Goal: Task Accomplishment & Management: Manage account settings

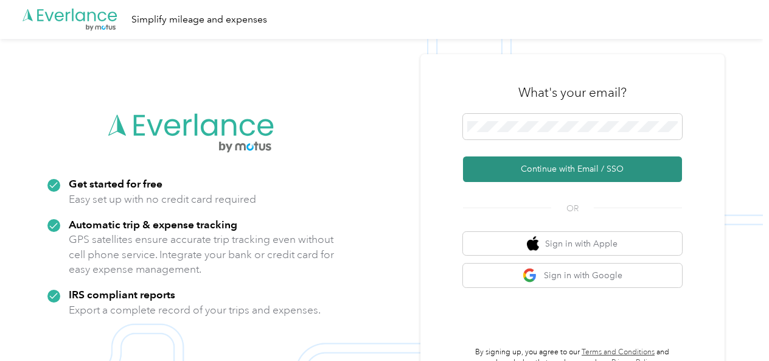
click at [571, 170] on button "Continue with Email / SSO" at bounding box center [572, 169] width 219 height 26
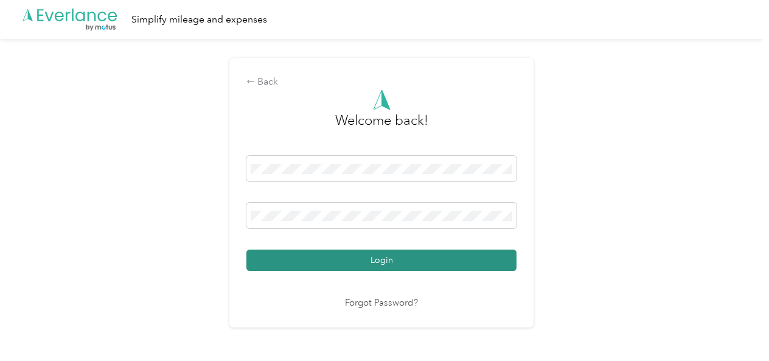
click at [380, 261] on button "Login" at bounding box center [381, 260] width 270 height 21
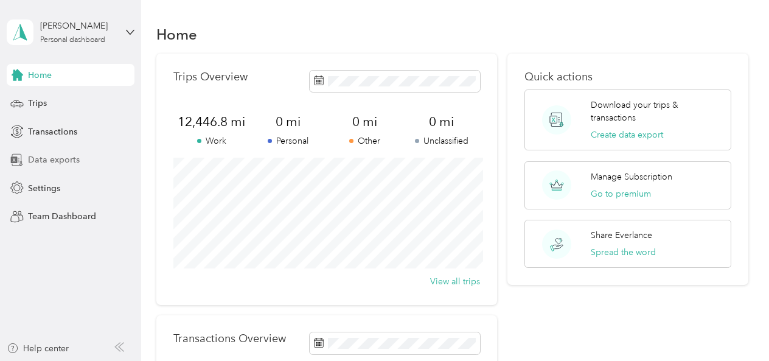
click at [39, 158] on span "Data exports" at bounding box center [54, 159] width 52 height 13
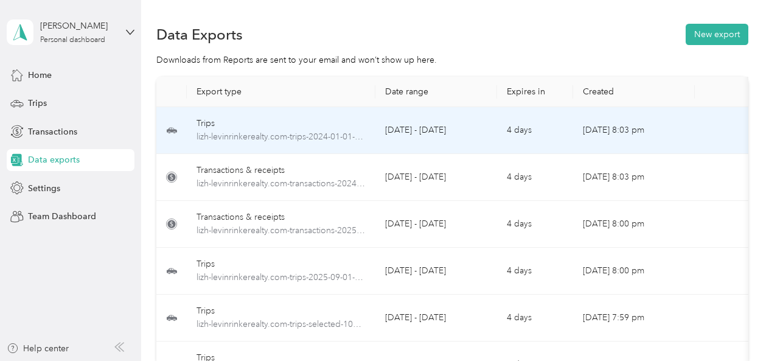
click at [316, 120] on div "Trips" at bounding box center [281, 123] width 169 height 13
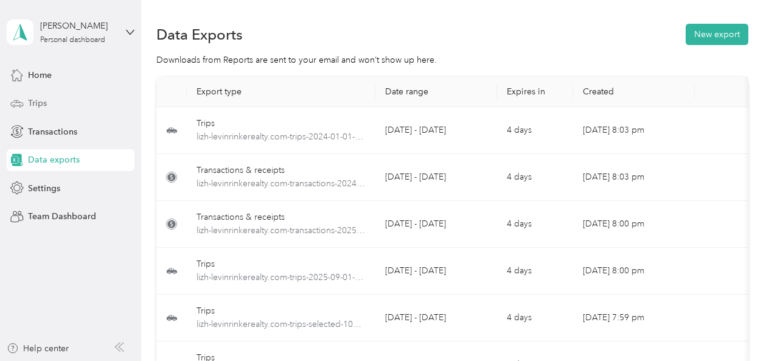
click at [32, 104] on span "Trips" at bounding box center [37, 103] width 19 height 13
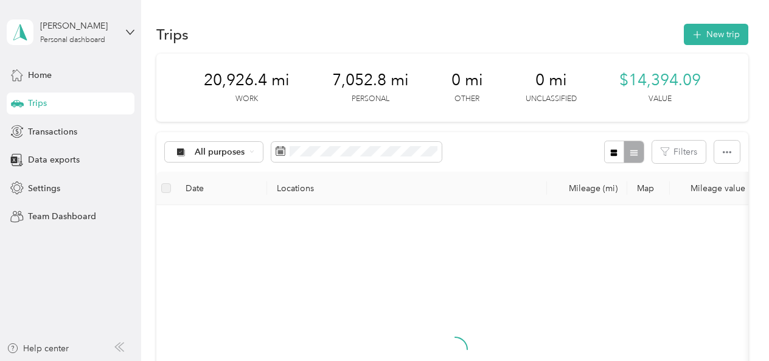
click at [516, 284] on div at bounding box center [455, 360] width 579 height 290
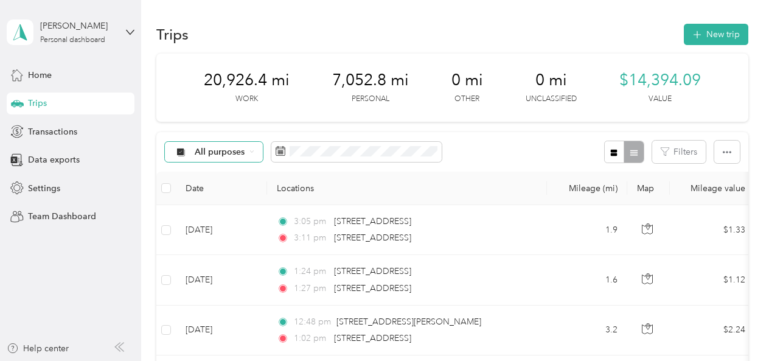
click at [222, 153] on span "All purposes" at bounding box center [220, 152] width 51 height 9
click at [220, 236] on span "Personal" at bounding box center [224, 237] width 59 height 13
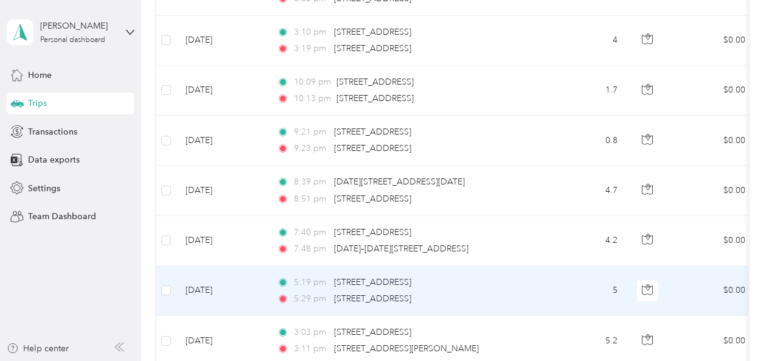
scroll to position [1201, 0]
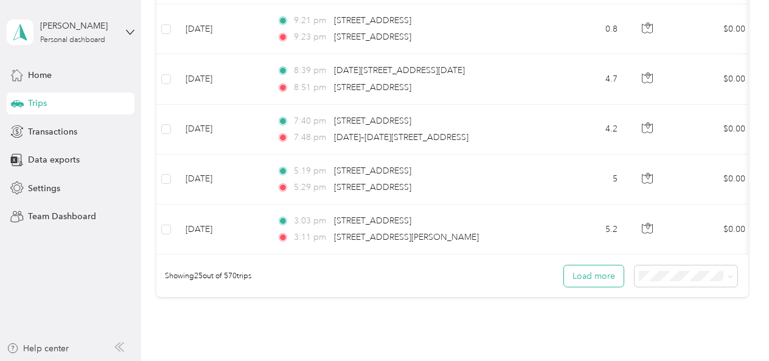
click at [609, 276] on button "Load more" at bounding box center [594, 275] width 60 height 21
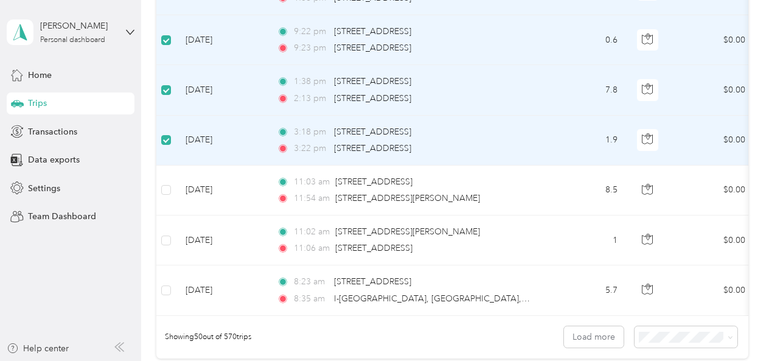
scroll to position [2435, 0]
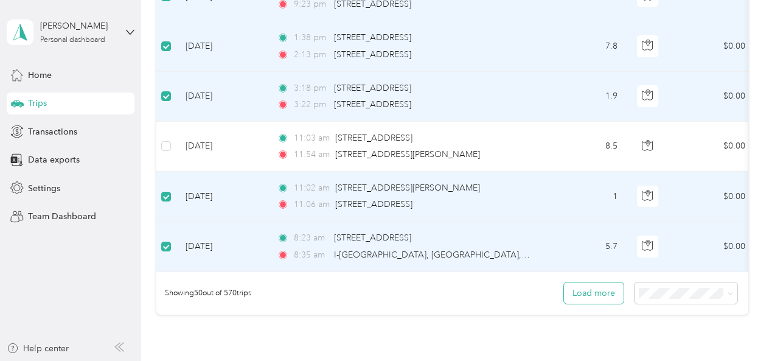
click at [604, 293] on button "Load more" at bounding box center [594, 292] width 60 height 21
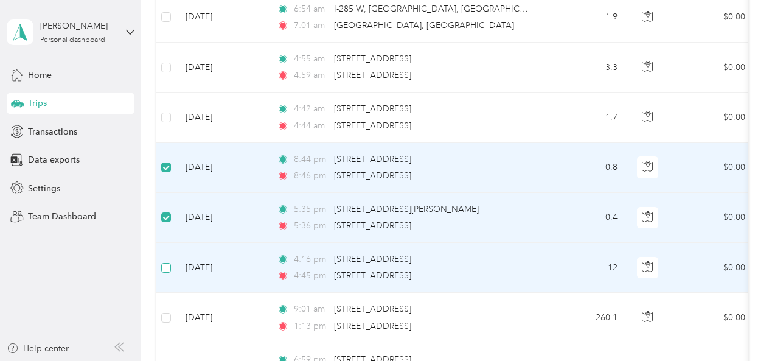
scroll to position [3654, 0]
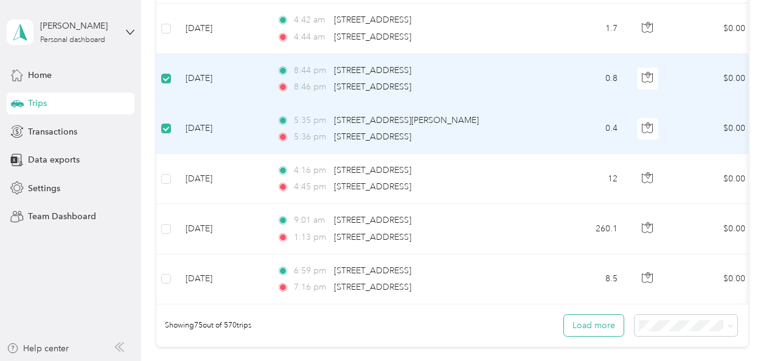
click at [585, 323] on button "Load more" at bounding box center [594, 325] width 60 height 21
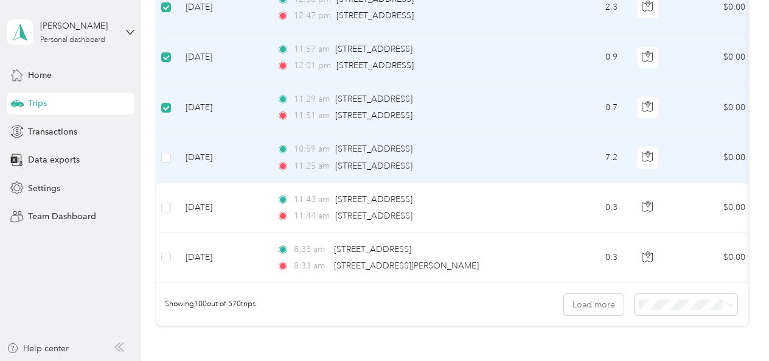
scroll to position [4946, 0]
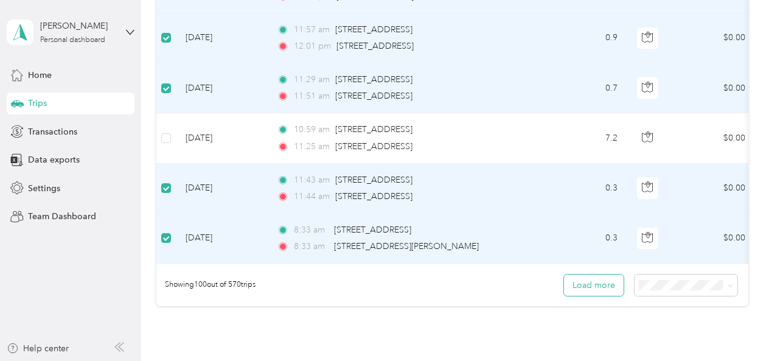
click at [615, 284] on button "Load more" at bounding box center [594, 284] width 60 height 21
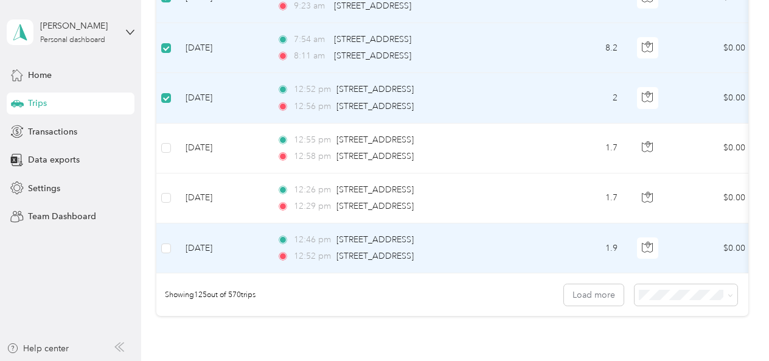
scroll to position [6202, 0]
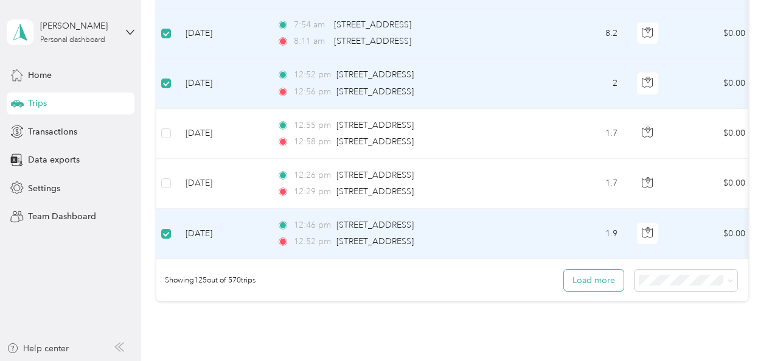
click at [616, 282] on button "Load more" at bounding box center [594, 280] width 60 height 21
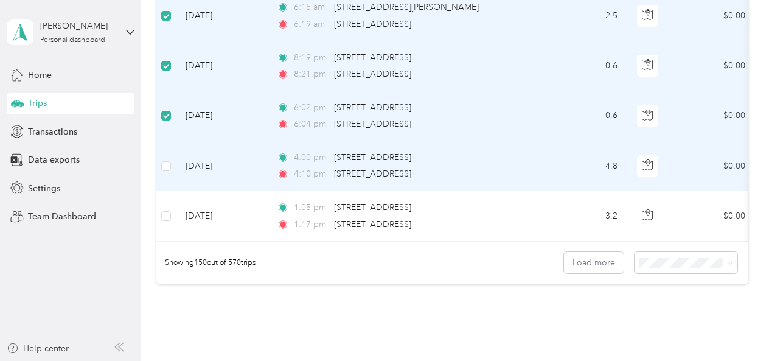
scroll to position [7497, 0]
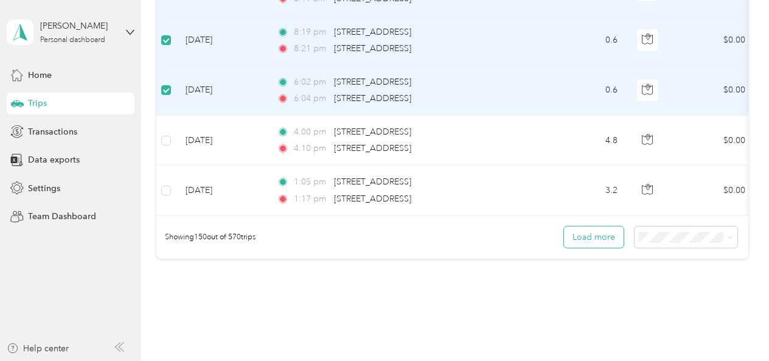
click at [585, 239] on button "Load more" at bounding box center [594, 236] width 60 height 21
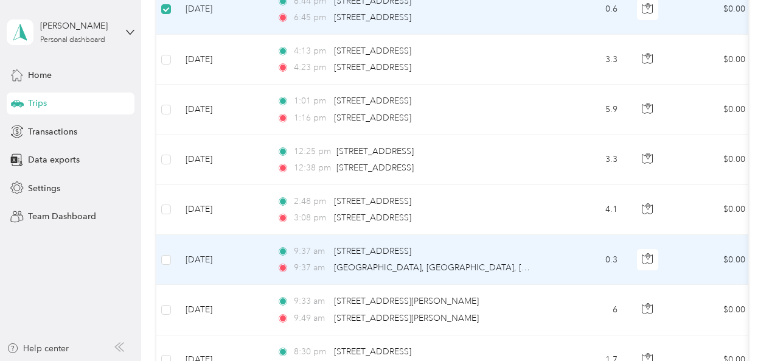
scroll to position [8661, 0]
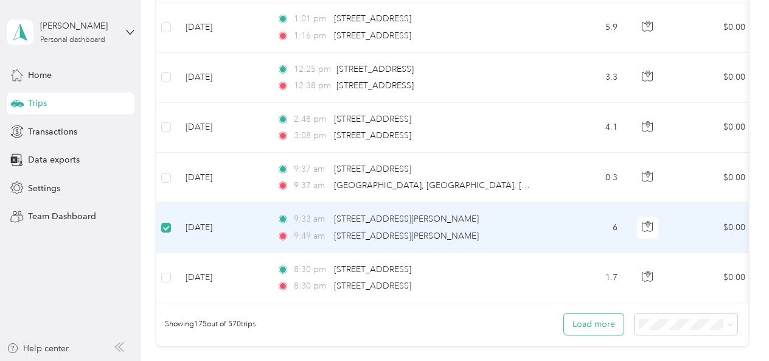
click at [581, 327] on button "Load more" at bounding box center [594, 323] width 60 height 21
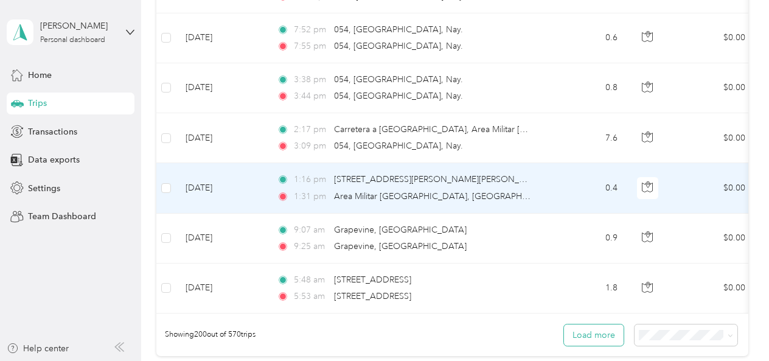
scroll to position [9903, 0]
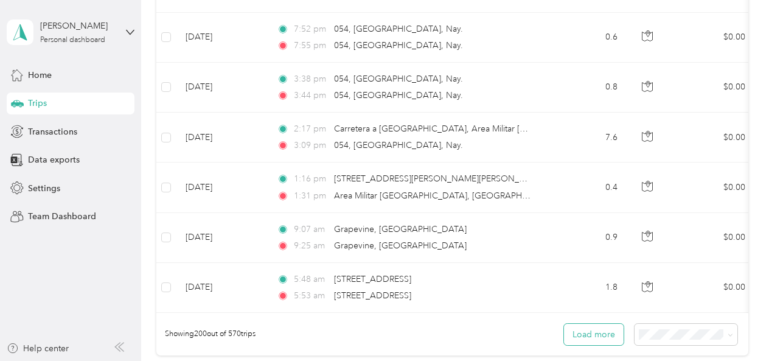
click at [592, 332] on button "Load more" at bounding box center [594, 334] width 60 height 21
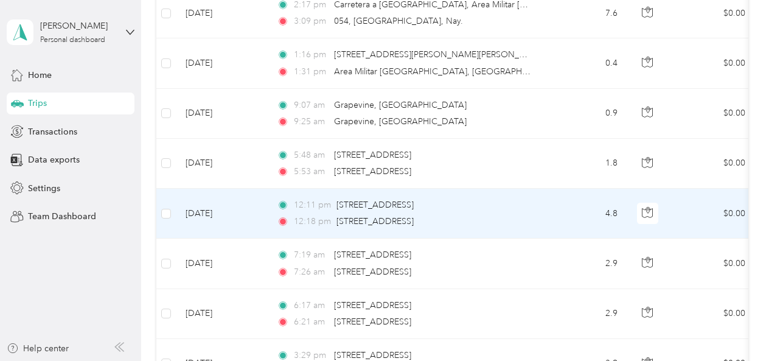
scroll to position [10028, 0]
click at [161, 214] on td at bounding box center [165, 212] width 19 height 50
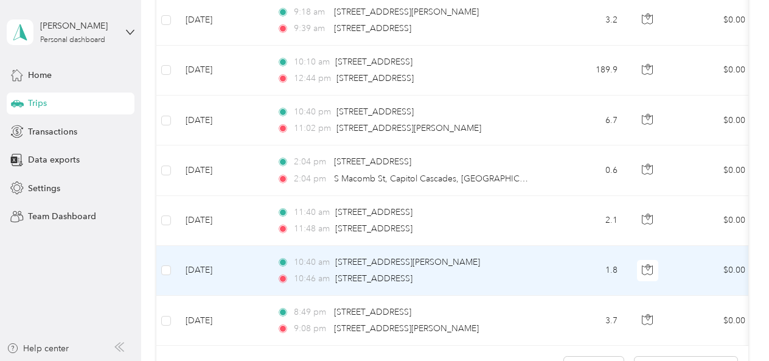
scroll to position [11242, 0]
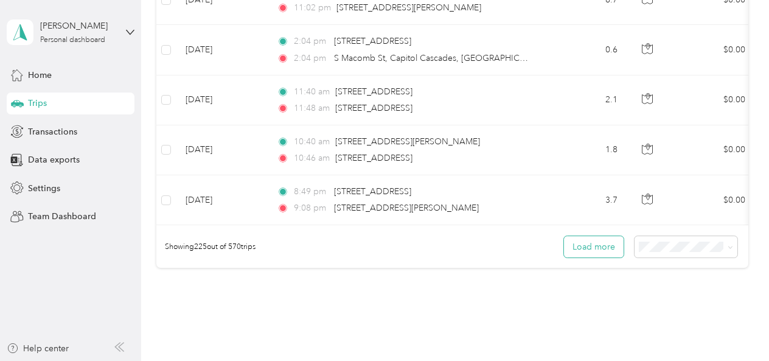
click at [577, 248] on button "Load more" at bounding box center [594, 246] width 60 height 21
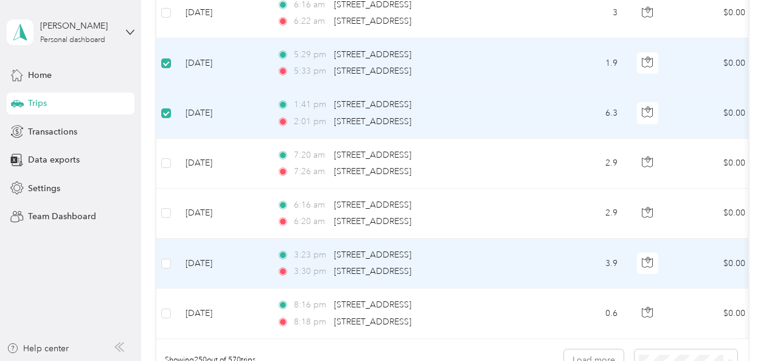
scroll to position [12452, 0]
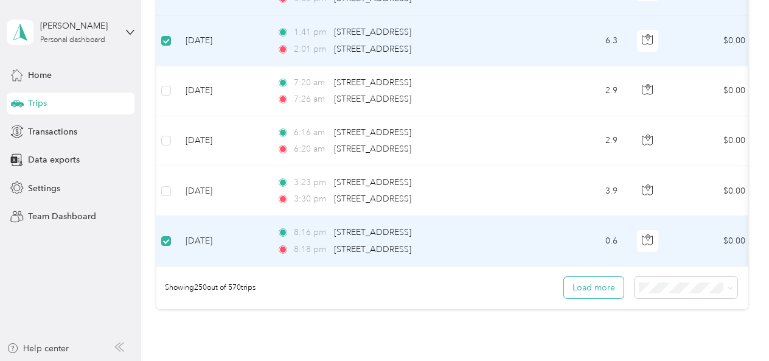
click at [595, 290] on button "Load more" at bounding box center [594, 287] width 60 height 21
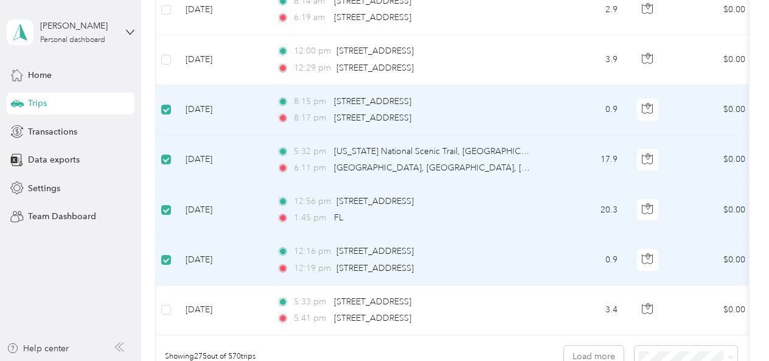
scroll to position [13736, 0]
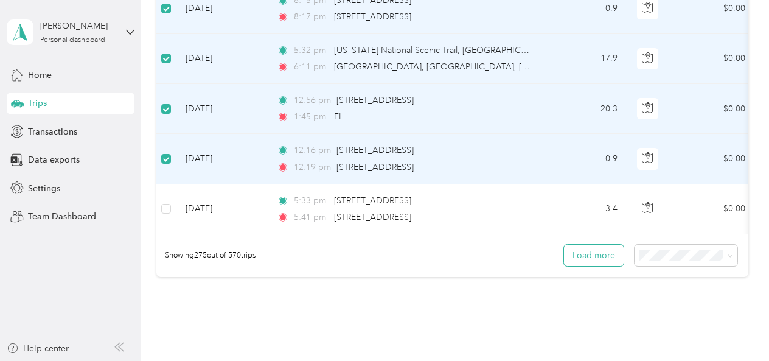
click at [606, 257] on button "Load more" at bounding box center [594, 255] width 60 height 21
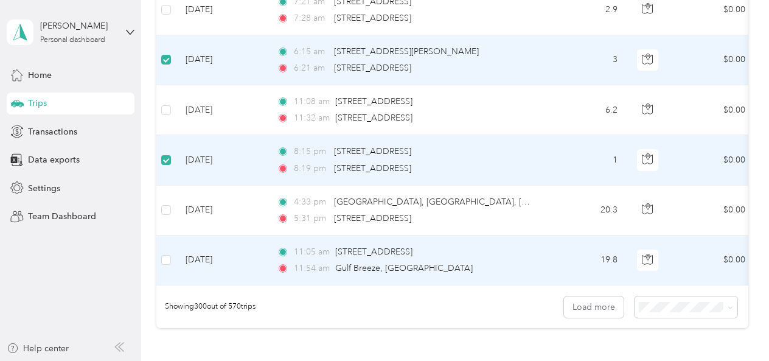
scroll to position [14948, 0]
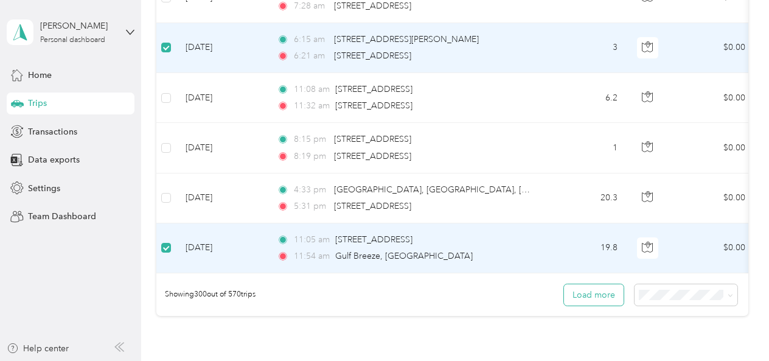
click at [616, 299] on button "Load more" at bounding box center [594, 294] width 60 height 21
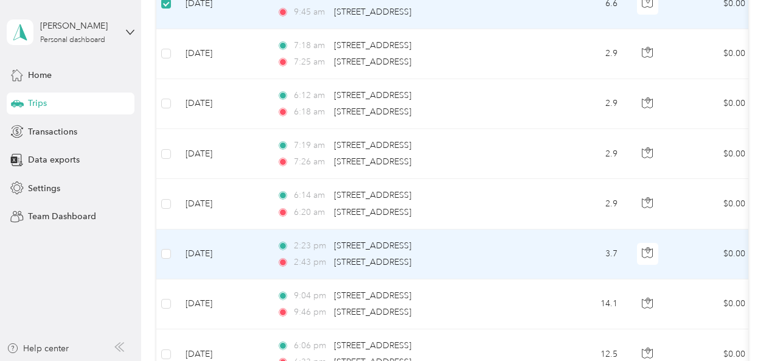
scroll to position [15798, 0]
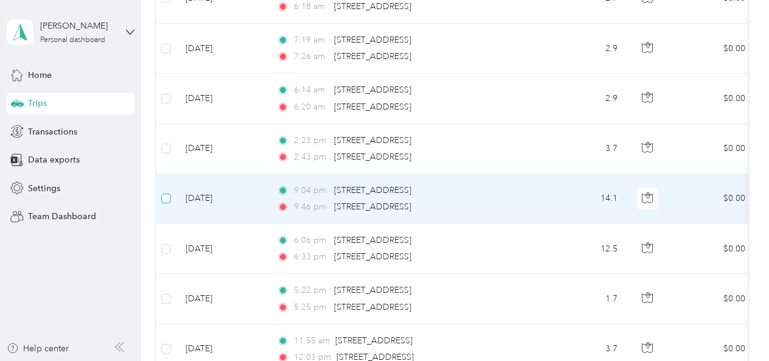
click at [163, 203] on label at bounding box center [166, 198] width 10 height 13
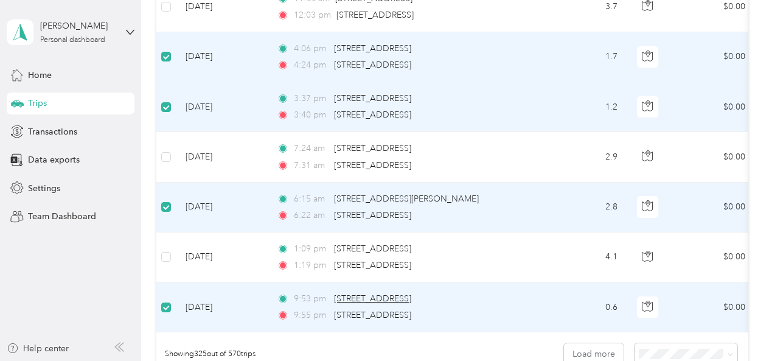
scroll to position [16220, 0]
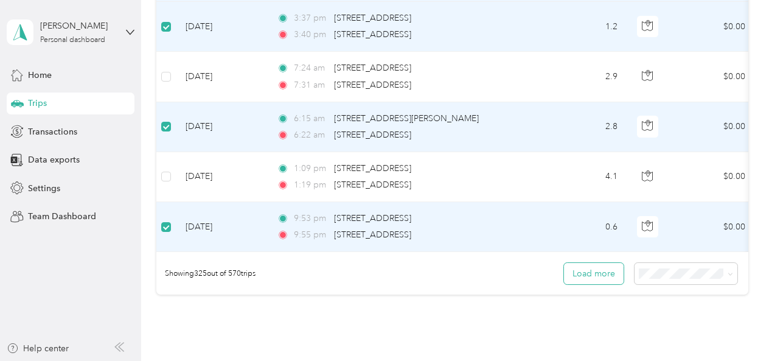
click at [579, 274] on button "Load more" at bounding box center [594, 273] width 60 height 21
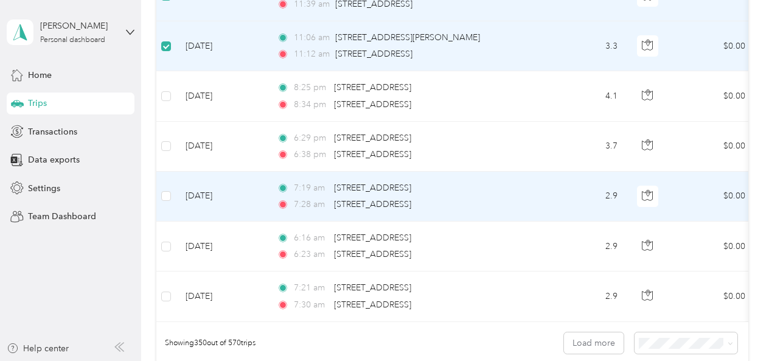
scroll to position [17467, 0]
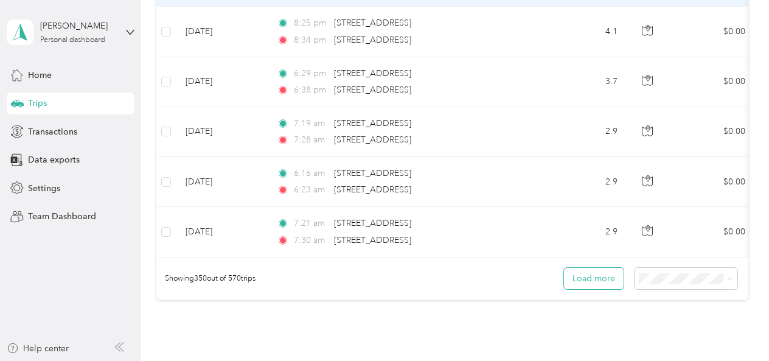
click at [583, 282] on button "Load more" at bounding box center [594, 278] width 60 height 21
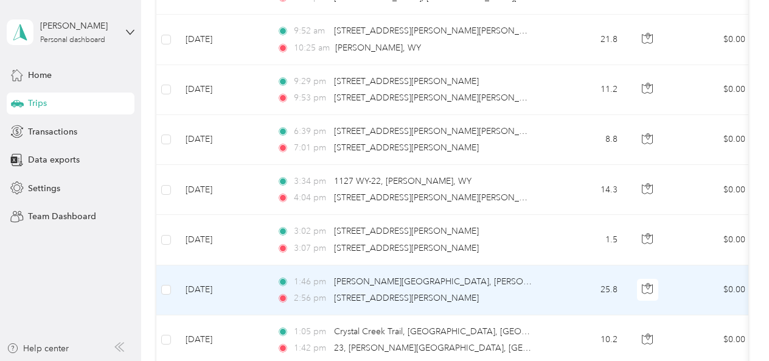
scroll to position [18655, 0]
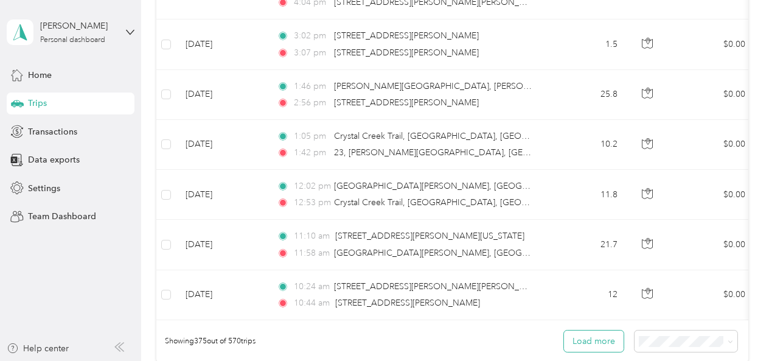
click at [580, 337] on button "Load more" at bounding box center [594, 340] width 60 height 21
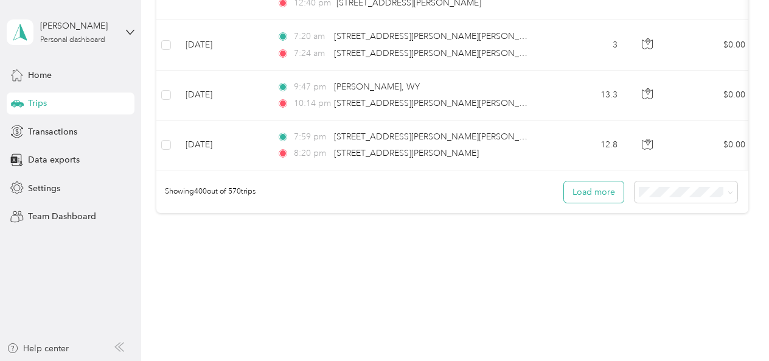
scroll to position [20058, 0]
click at [604, 196] on button "Load more" at bounding box center [594, 190] width 60 height 21
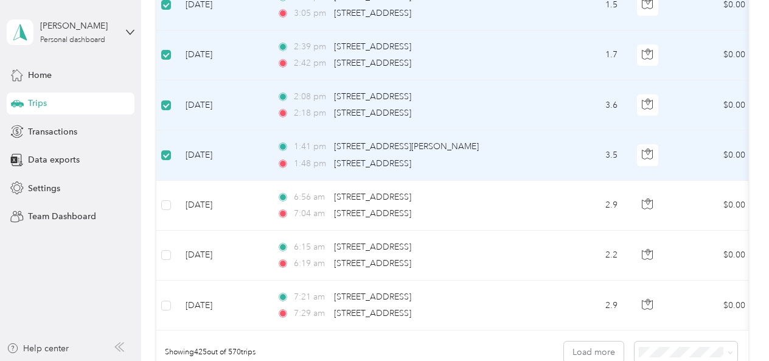
scroll to position [21171, 0]
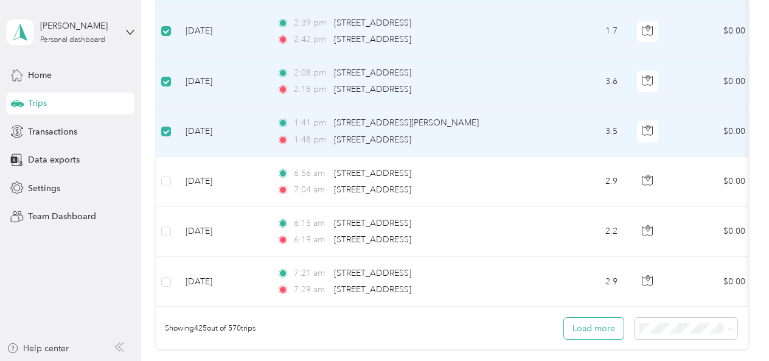
click at [602, 329] on button "Load more" at bounding box center [594, 328] width 60 height 21
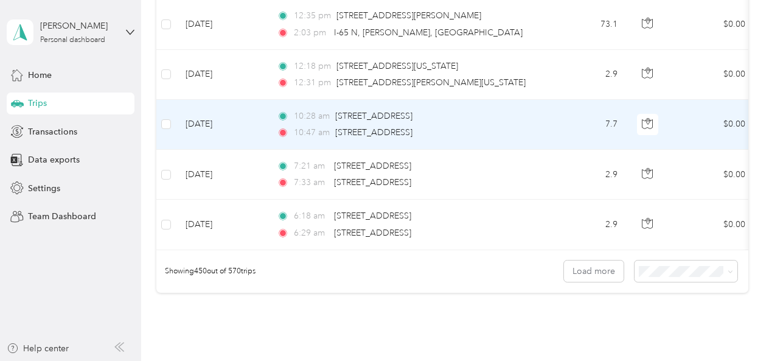
scroll to position [22498, 0]
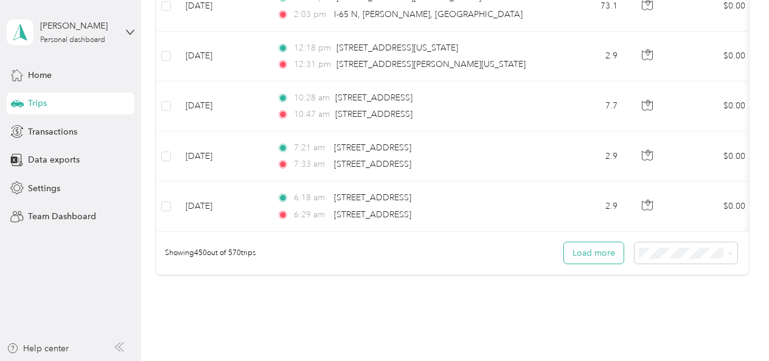
click at [616, 255] on button "Load more" at bounding box center [594, 252] width 60 height 21
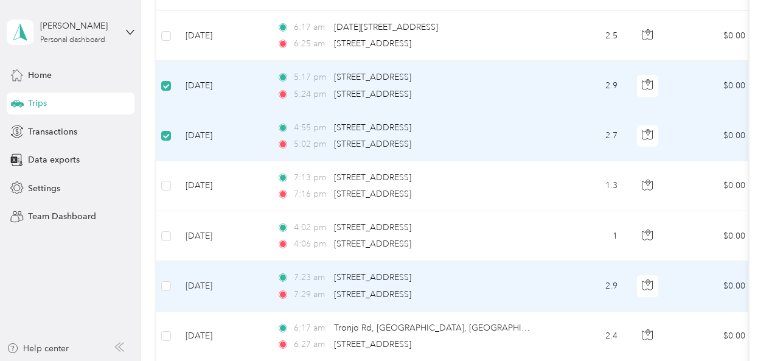
scroll to position [23775, 0]
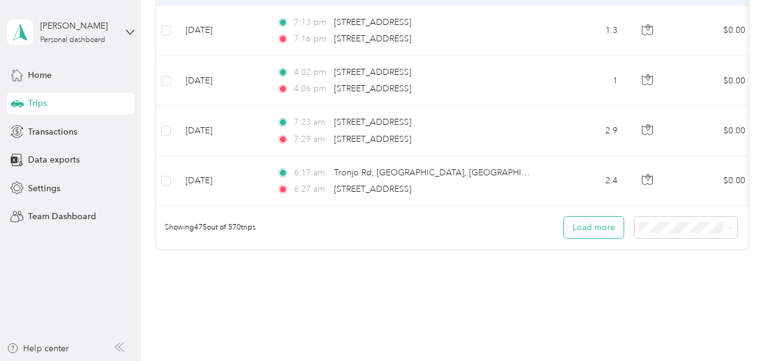
click at [590, 224] on button "Load more" at bounding box center [594, 227] width 60 height 21
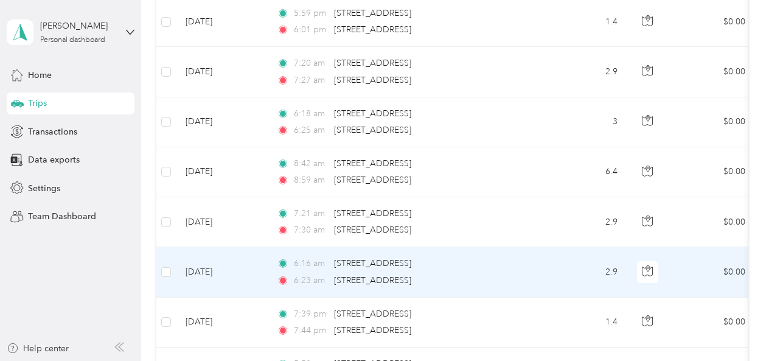
scroll to position [24927, 0]
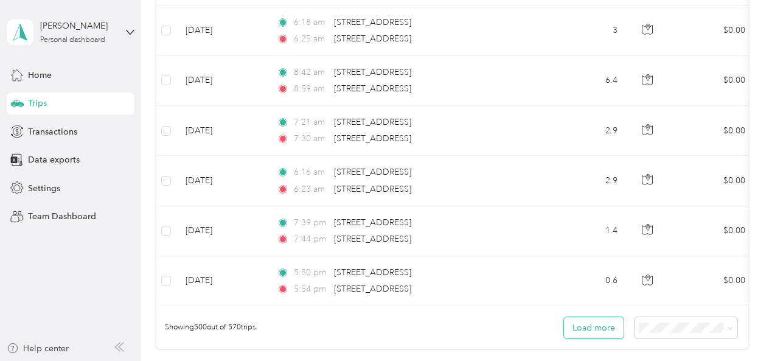
click at [591, 324] on button "Load more" at bounding box center [594, 327] width 60 height 21
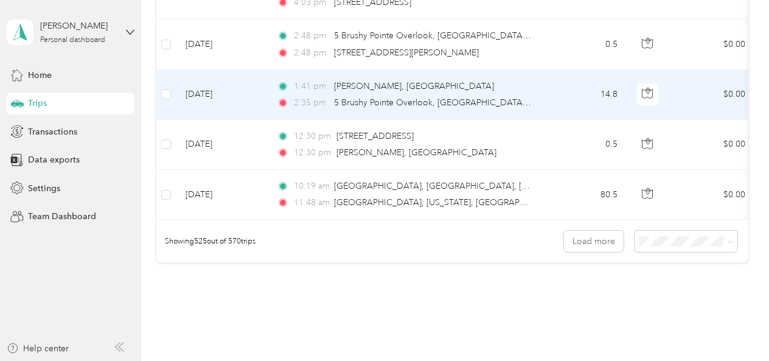
scroll to position [26266, 0]
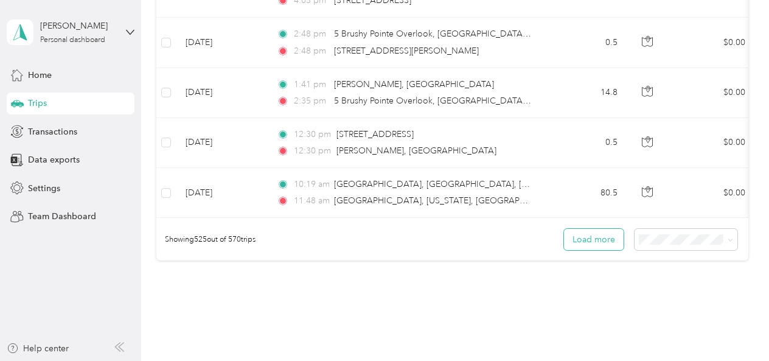
click at [588, 236] on button "Load more" at bounding box center [594, 239] width 60 height 21
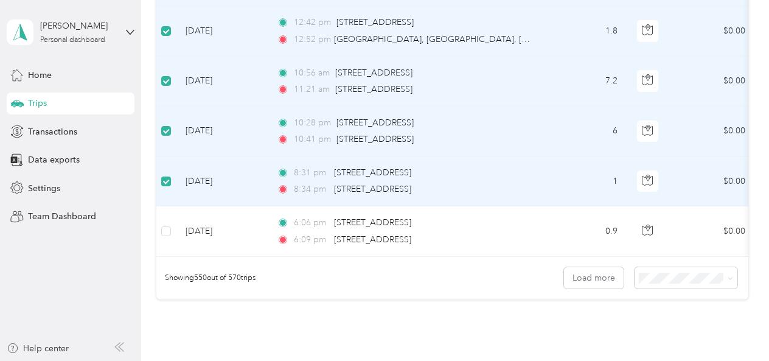
scroll to position [27481, 0]
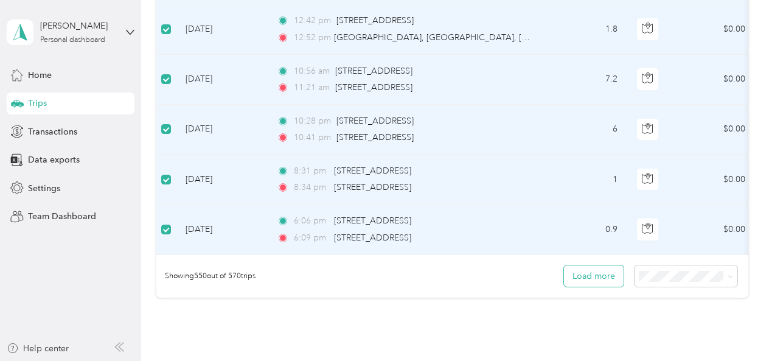
click at [585, 274] on button "Load more" at bounding box center [594, 275] width 60 height 21
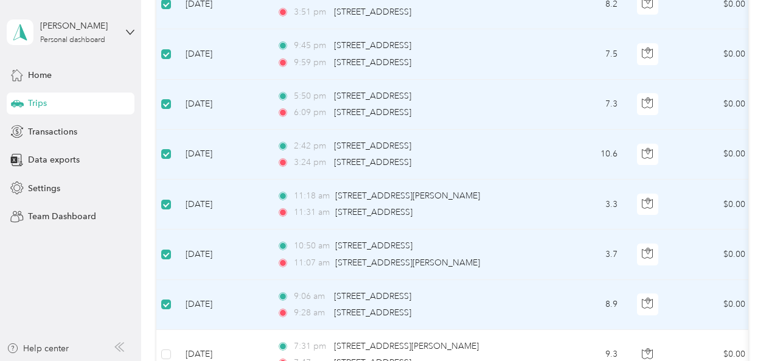
scroll to position [0, 0]
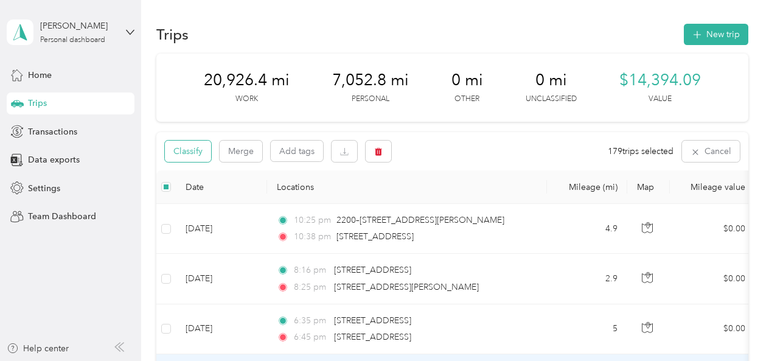
click at [186, 148] on button "Classify" at bounding box center [188, 151] width 46 height 21
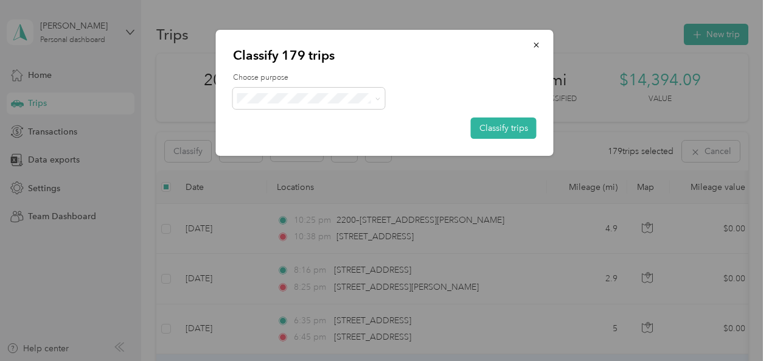
click at [279, 162] on span "Real Estate" at bounding box center [319, 156] width 113 height 13
click at [490, 128] on button "Classify trips" at bounding box center [504, 127] width 66 height 21
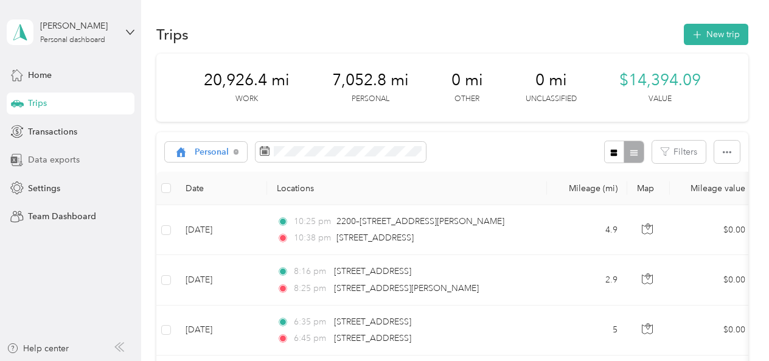
click at [35, 162] on span "Data exports" at bounding box center [54, 159] width 52 height 13
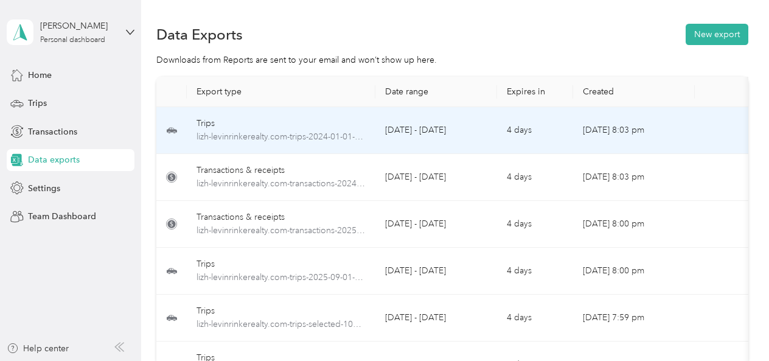
click at [297, 119] on div "Trips" at bounding box center [281, 123] width 169 height 13
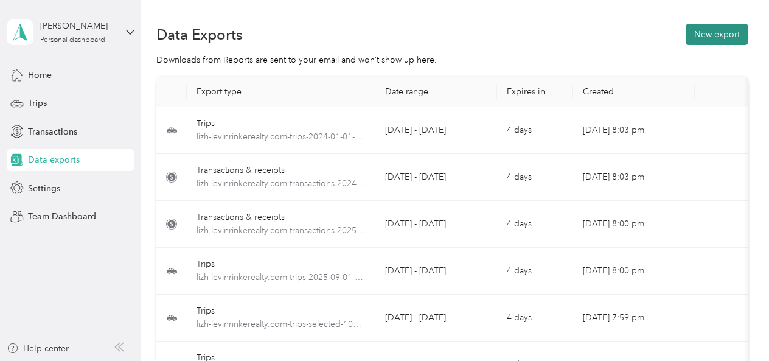
click at [709, 27] on button "New export" at bounding box center [717, 34] width 63 height 21
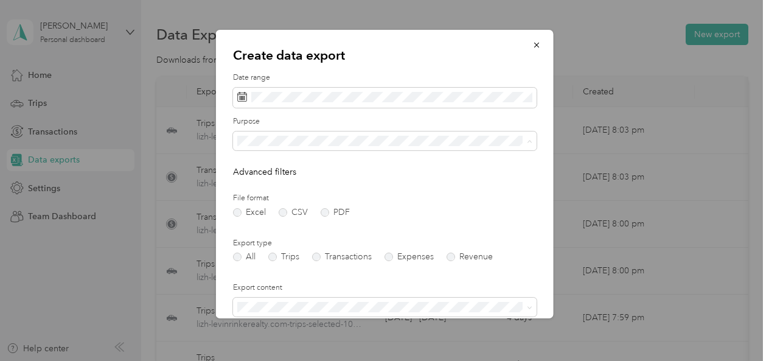
click at [253, 222] on span "Real Estate" at bounding box center [262, 226] width 41 height 10
click at [324, 212] on label "PDF" at bounding box center [335, 212] width 29 height 9
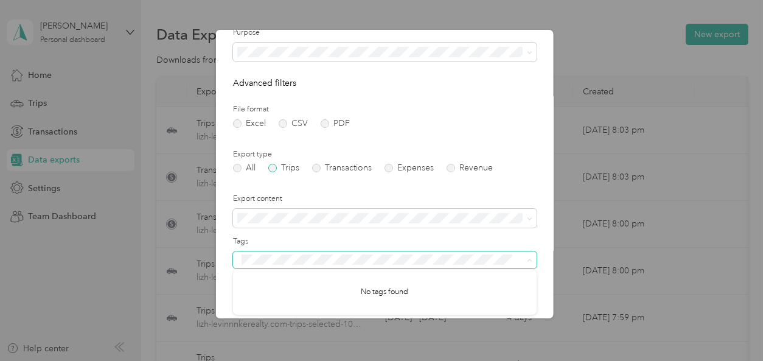
scroll to position [175, 0]
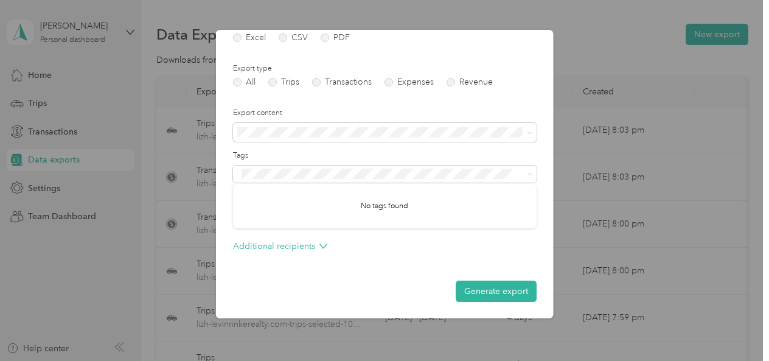
click at [382, 269] on form "Date range Purpose Advanced filters File format Excel CSV PDF Export type All T…" at bounding box center [385, 100] width 304 height 404
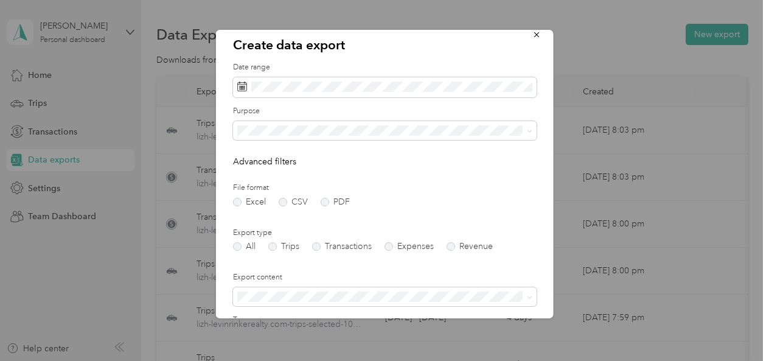
scroll to position [0, 0]
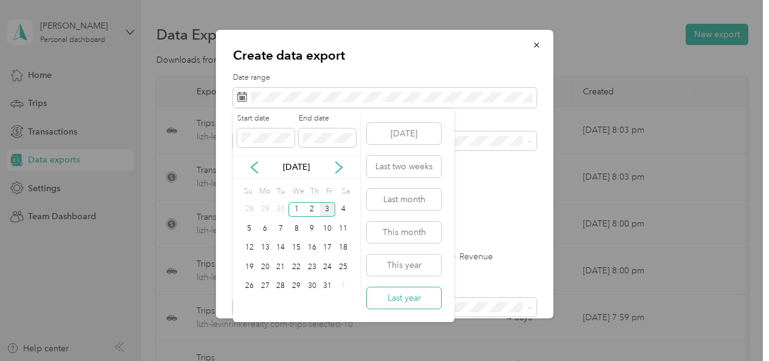
click at [397, 298] on button "Last year" at bounding box center [404, 297] width 74 height 21
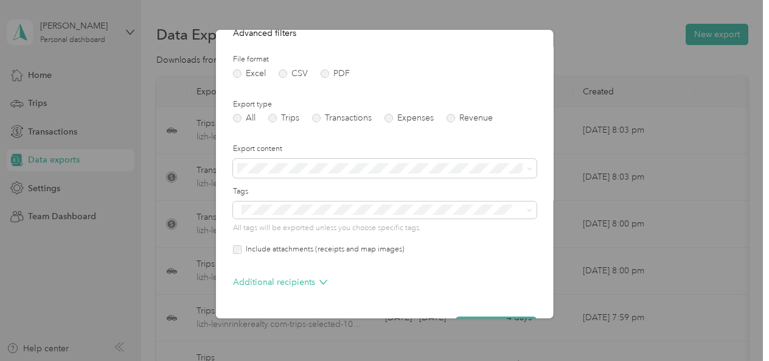
scroll to position [175, 0]
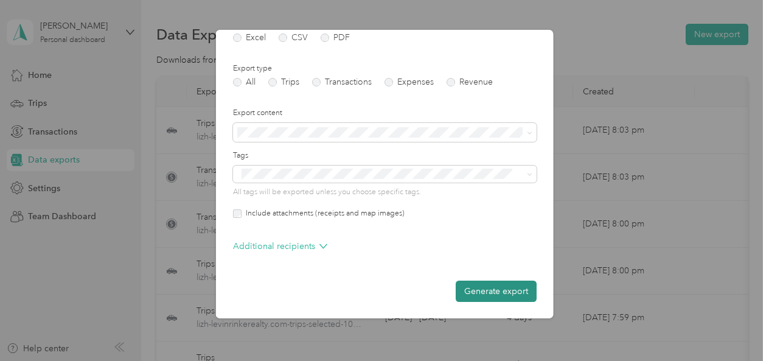
click at [480, 291] on button "Generate export" at bounding box center [496, 291] width 81 height 21
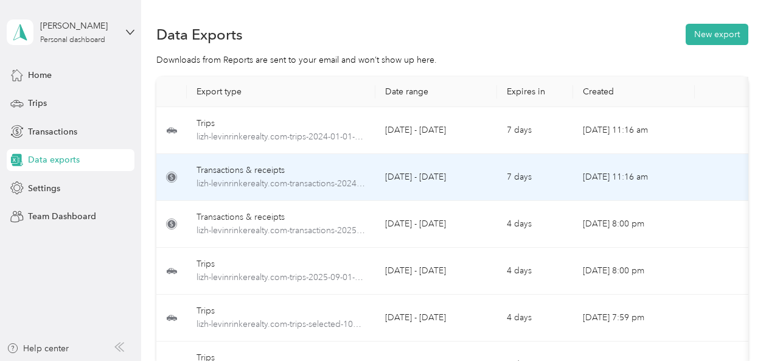
click at [316, 170] on div "Transactions & receipts" at bounding box center [281, 170] width 169 height 13
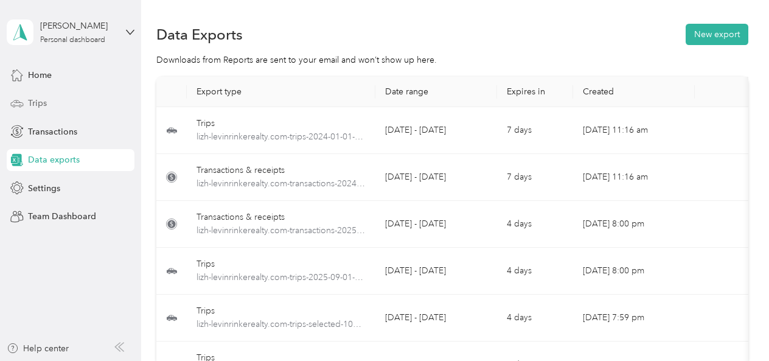
click at [58, 100] on div "Trips" at bounding box center [71, 104] width 128 height 22
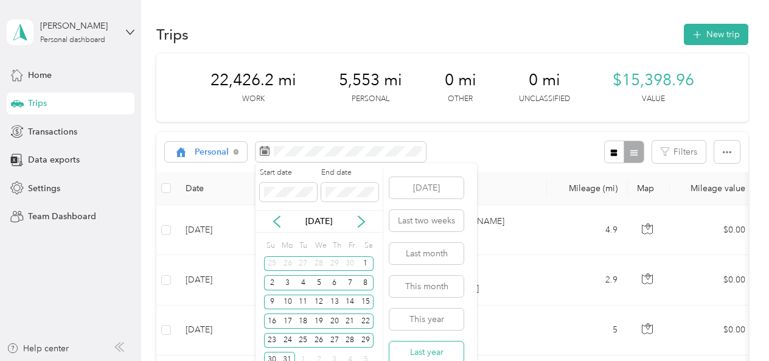
click at [431, 352] on button "Last year" at bounding box center [427, 351] width 74 height 21
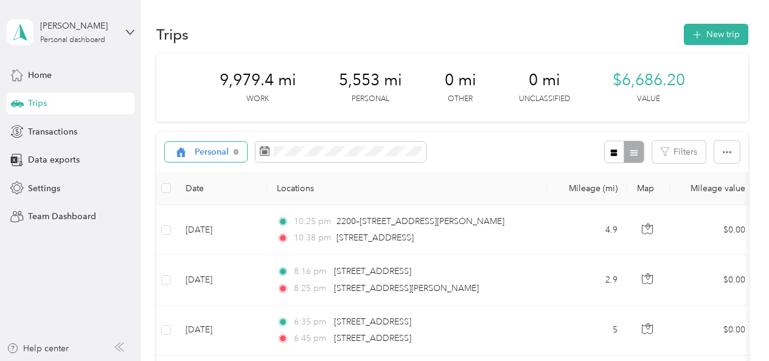
click at [206, 153] on span "Personal" at bounding box center [212, 152] width 35 height 9
click at [208, 254] on span "Real Estate" at bounding box center [220, 256] width 50 height 13
click at [214, 156] on span "Real Estate" at bounding box center [218, 152] width 46 height 9
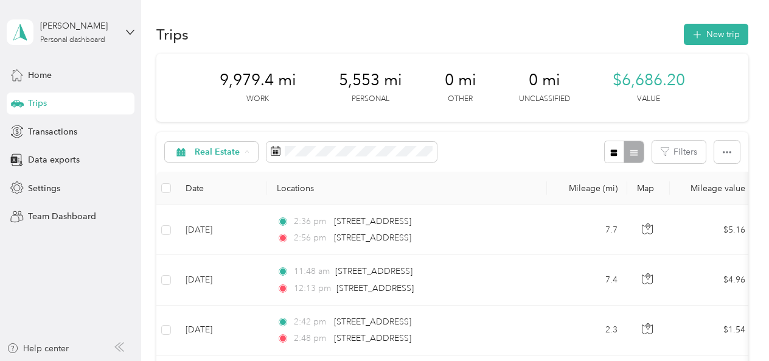
click at [214, 202] on ol "All purposes Unclassified Work Personal Real Estate Other Charity Medical Movin…" at bounding box center [214, 248] width 99 height 170
click at [220, 148] on span "Real Estate" at bounding box center [218, 152] width 46 height 9
click at [219, 193] on span "Unclassified" at bounding box center [225, 192] width 60 height 13
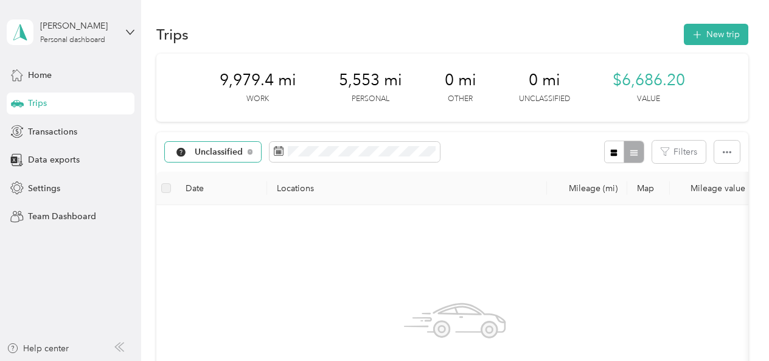
click at [211, 152] on span "Unclassified" at bounding box center [219, 152] width 49 height 9
click at [201, 219] on li "Work" at bounding box center [216, 209] width 102 height 21
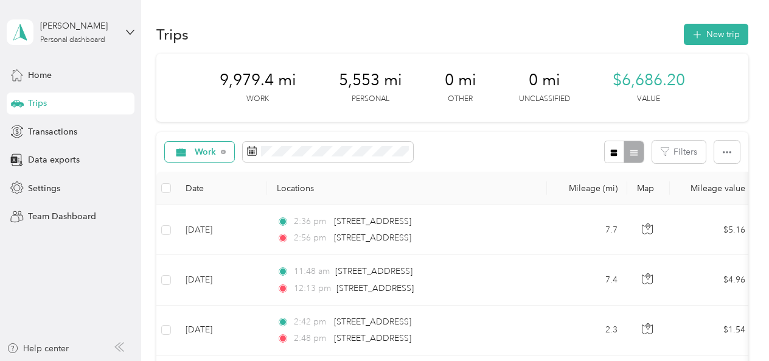
click at [202, 154] on span "Work" at bounding box center [206, 152] width 22 height 9
click at [213, 256] on span "Real Estate" at bounding box center [220, 259] width 50 height 13
click at [213, 151] on span "Real Estate" at bounding box center [218, 152] width 46 height 9
click at [215, 237] on span "Personal" at bounding box center [225, 233] width 60 height 13
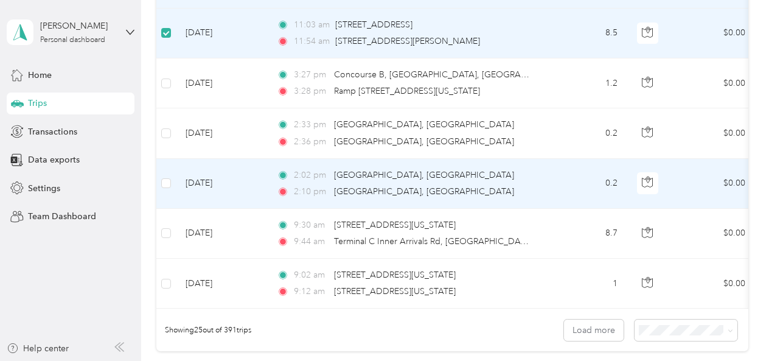
scroll to position [1165, 0]
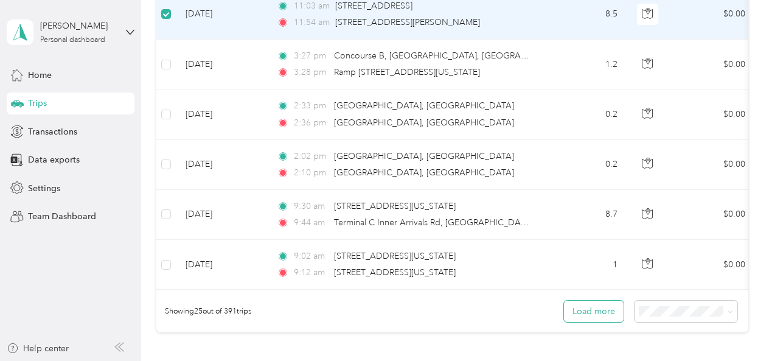
click at [591, 315] on button "Load more" at bounding box center [594, 311] width 60 height 21
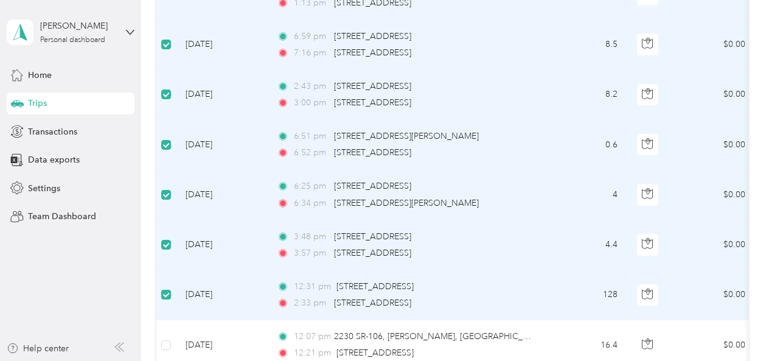
scroll to position [2440, 0]
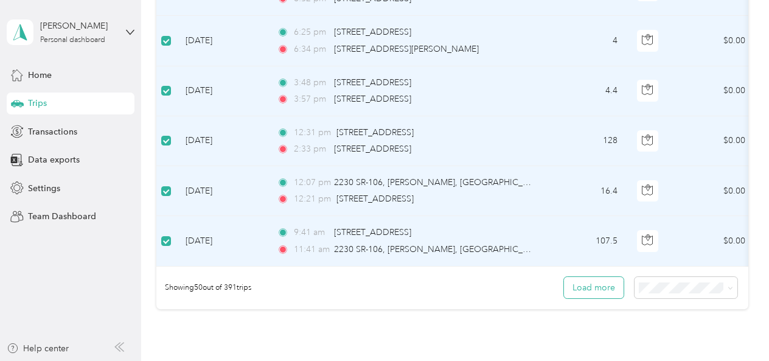
click at [612, 285] on button "Load more" at bounding box center [594, 287] width 60 height 21
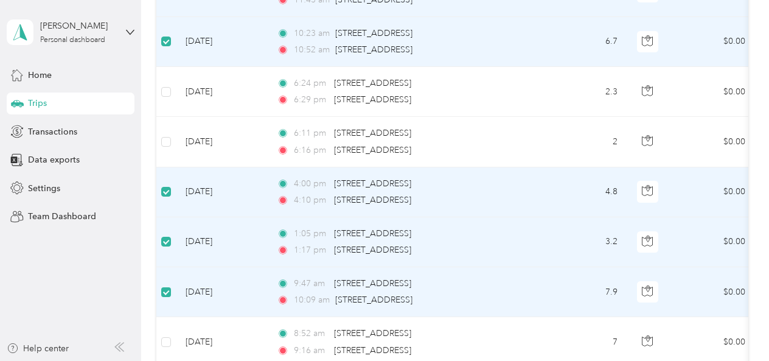
scroll to position [3641, 0]
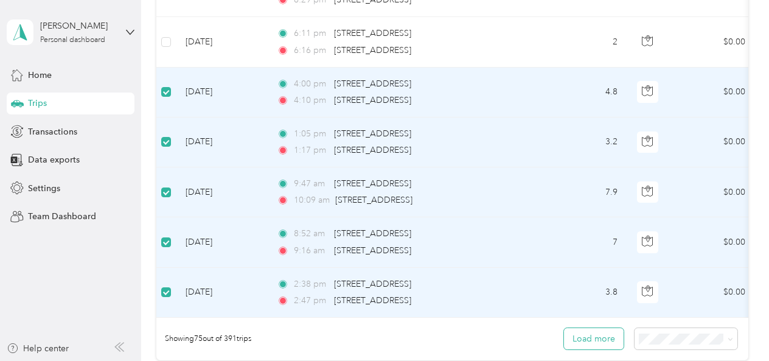
click at [602, 333] on button "Load more" at bounding box center [594, 338] width 60 height 21
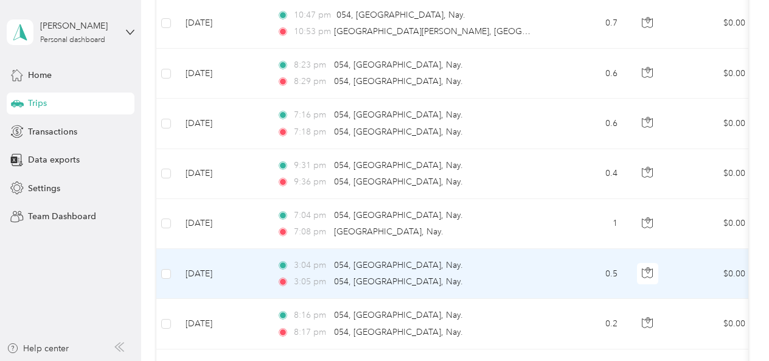
scroll to position [4939, 0]
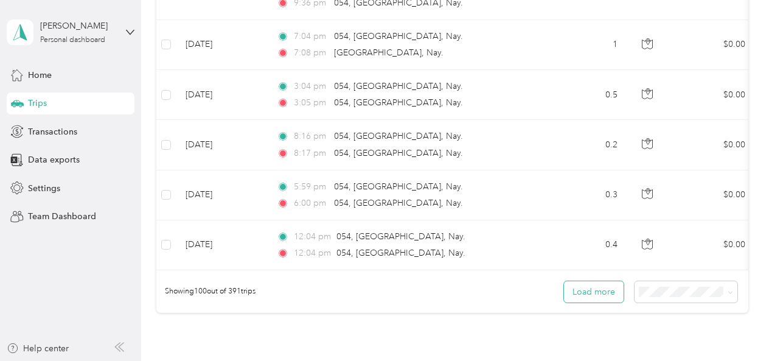
click at [593, 290] on button "Load more" at bounding box center [594, 291] width 60 height 21
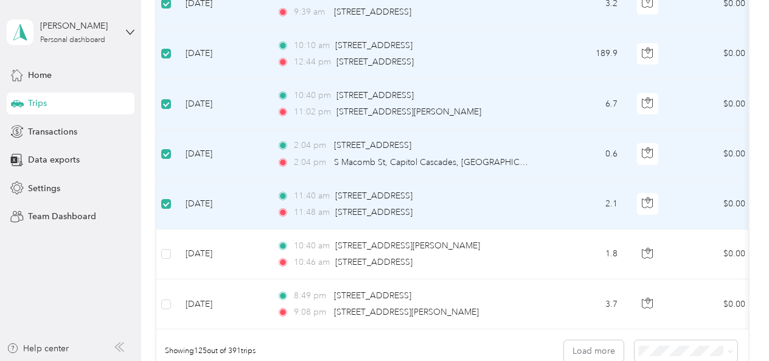
scroll to position [6134, 0]
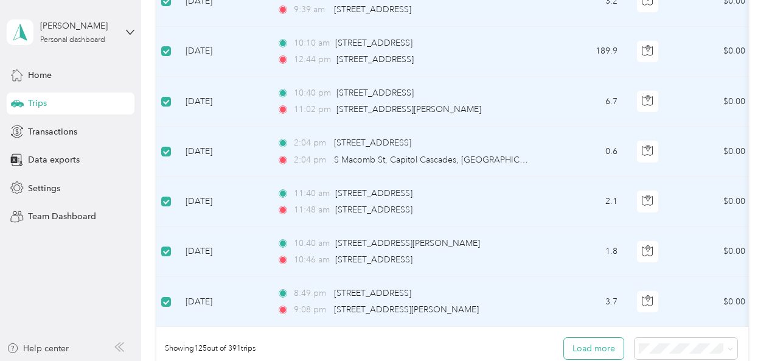
click at [596, 350] on button "Load more" at bounding box center [594, 348] width 60 height 21
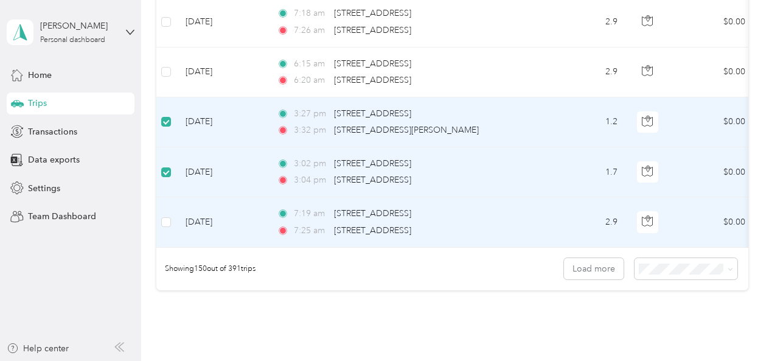
scroll to position [7477, 0]
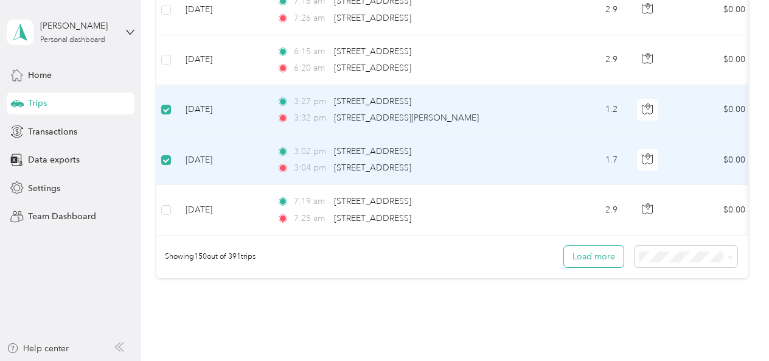
click at [585, 253] on button "Load more" at bounding box center [594, 256] width 60 height 21
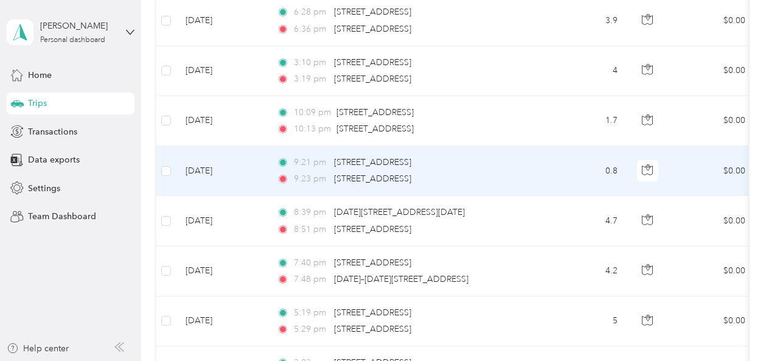
scroll to position [0, 0]
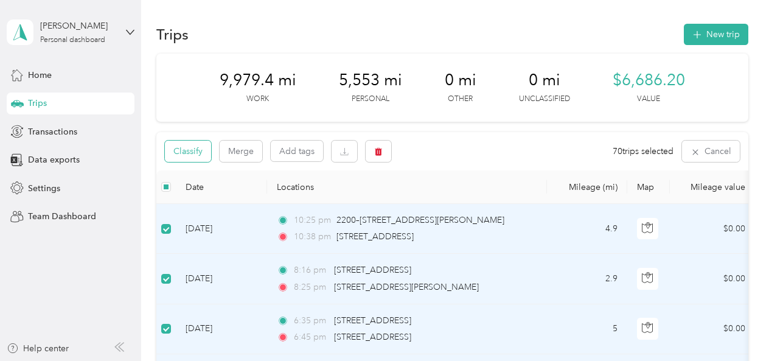
click at [191, 154] on button "Classify" at bounding box center [188, 151] width 46 height 21
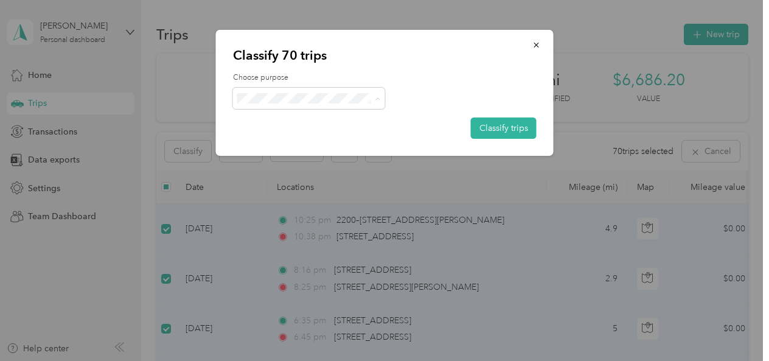
click at [267, 162] on span "Real Estate" at bounding box center [319, 163] width 113 height 13
click at [499, 128] on button "Classify trips" at bounding box center [504, 127] width 66 height 21
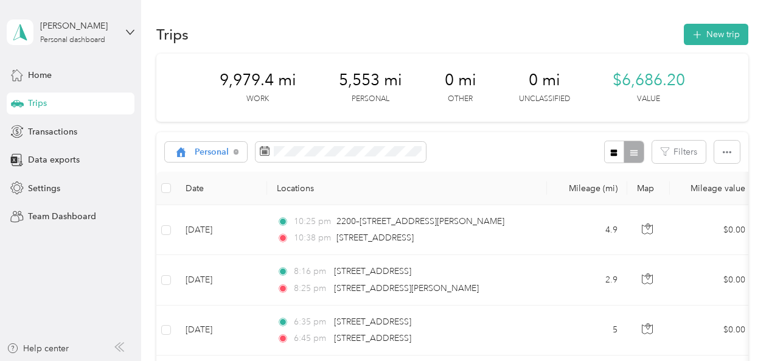
click at [31, 109] on span "Trips" at bounding box center [37, 103] width 19 height 13
click at [205, 152] on span "Personal" at bounding box center [212, 152] width 35 height 9
click at [208, 257] on span "Real Estate" at bounding box center [220, 259] width 50 height 13
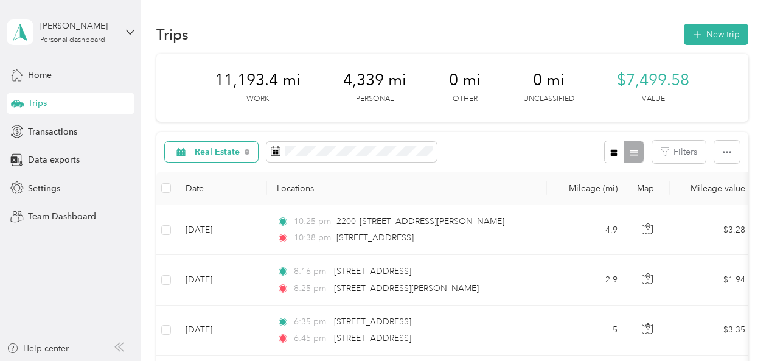
click at [212, 152] on span "Real Estate" at bounding box center [218, 152] width 46 height 9
click at [209, 240] on li "Personal" at bounding box center [214, 237] width 99 height 21
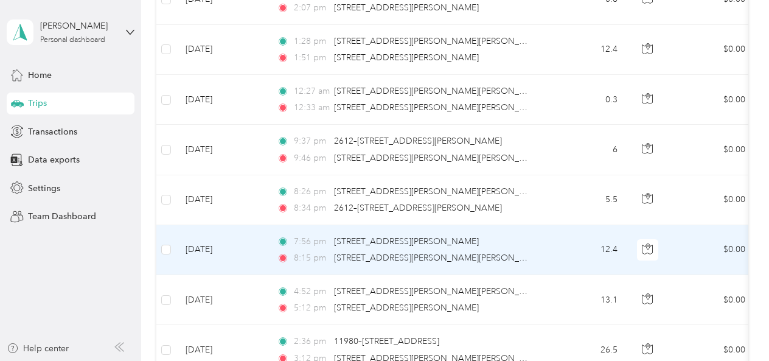
scroll to position [8814, 0]
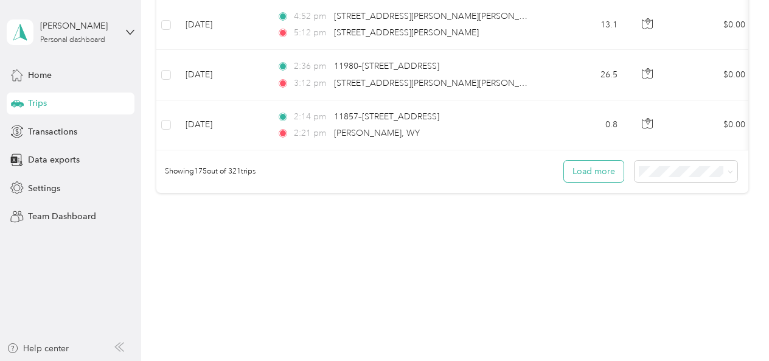
click at [601, 175] on button "Load more" at bounding box center [594, 171] width 60 height 21
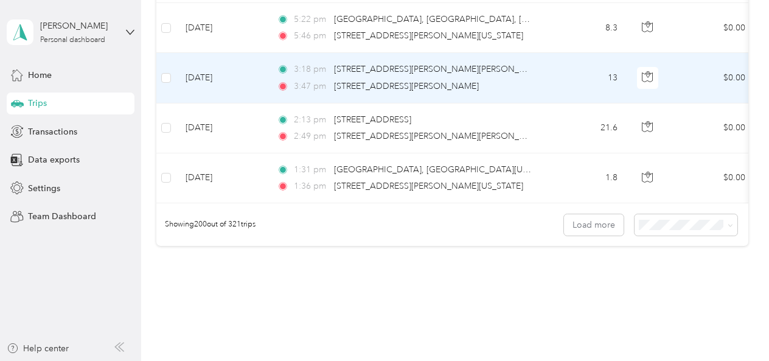
scroll to position [10065, 0]
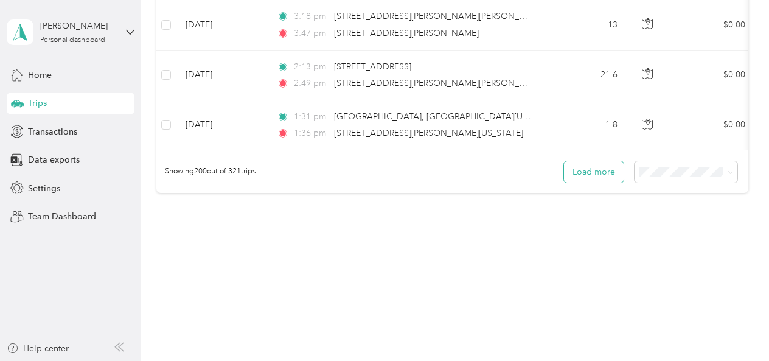
click at [590, 167] on button "Load more" at bounding box center [594, 171] width 60 height 21
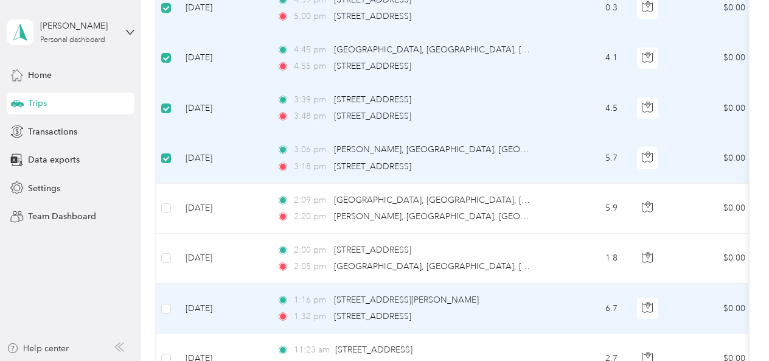
scroll to position [10934, 0]
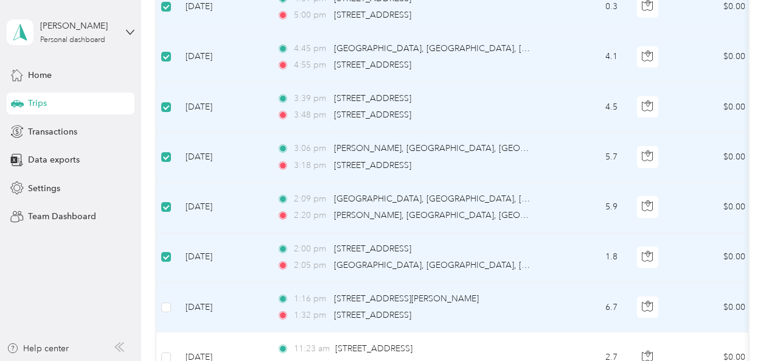
click at [172, 307] on td at bounding box center [165, 307] width 19 height 50
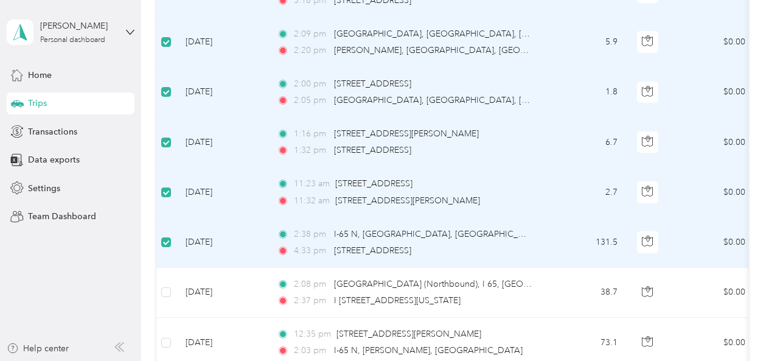
scroll to position [11206, 0]
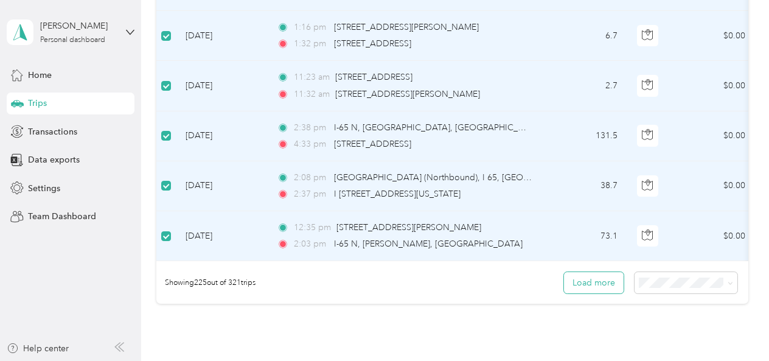
click at [592, 286] on button "Load more" at bounding box center [594, 282] width 60 height 21
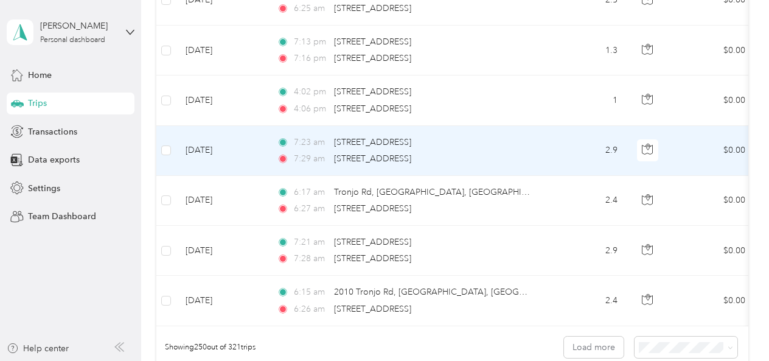
scroll to position [12418, 0]
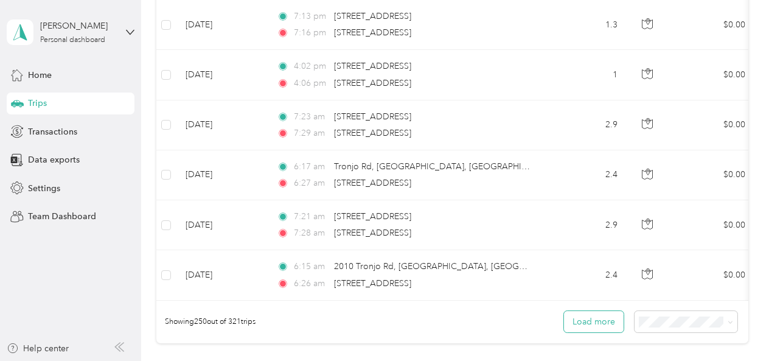
click at [585, 319] on button "Load more" at bounding box center [594, 321] width 60 height 21
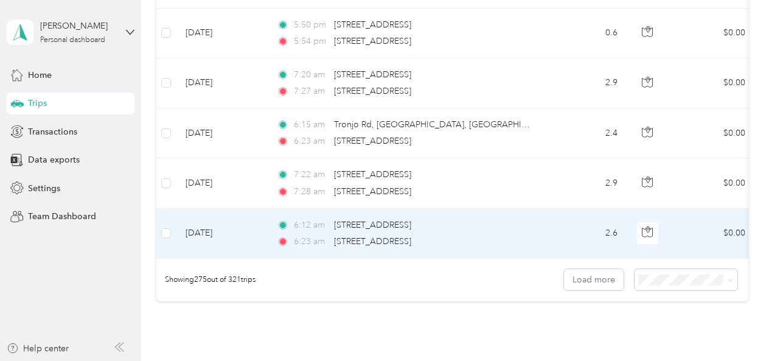
scroll to position [13719, 0]
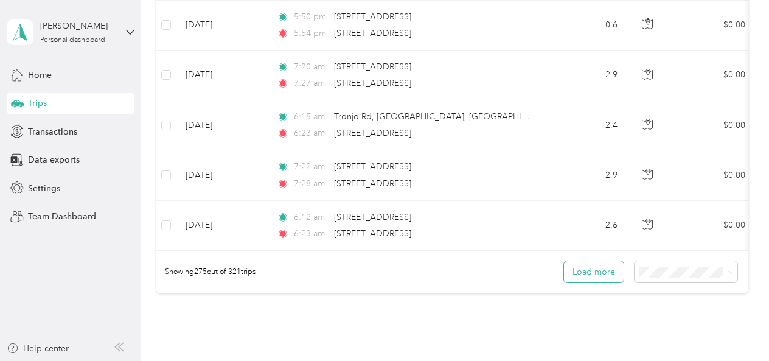
click at [596, 272] on button "Load more" at bounding box center [594, 271] width 60 height 21
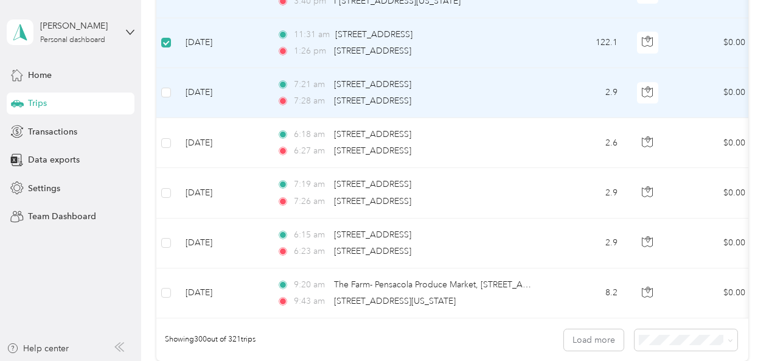
scroll to position [14904, 0]
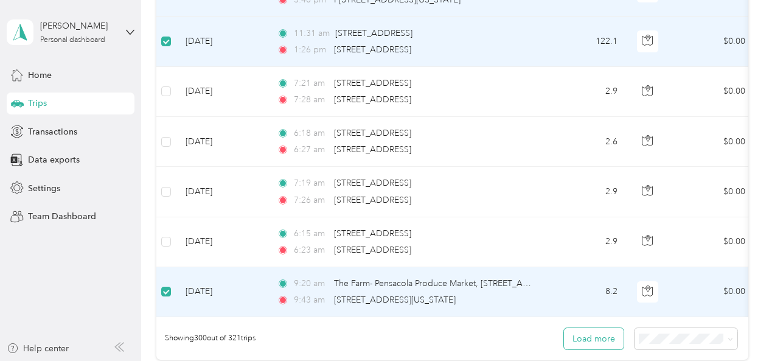
click at [594, 333] on button "Load more" at bounding box center [594, 338] width 60 height 21
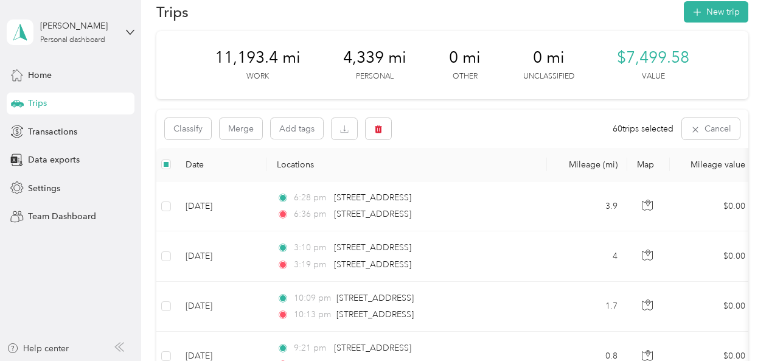
scroll to position [0, 0]
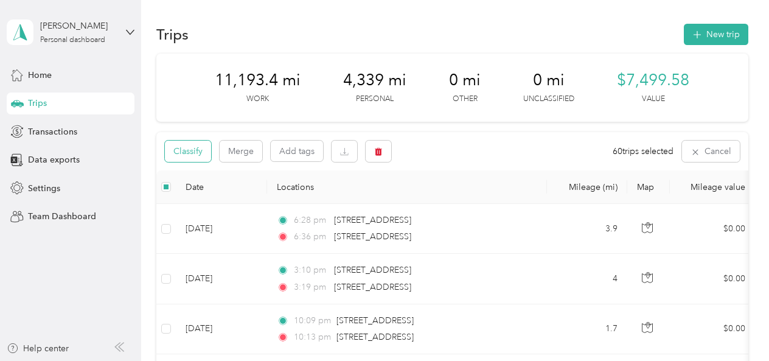
click at [200, 151] on button "Classify" at bounding box center [188, 151] width 46 height 21
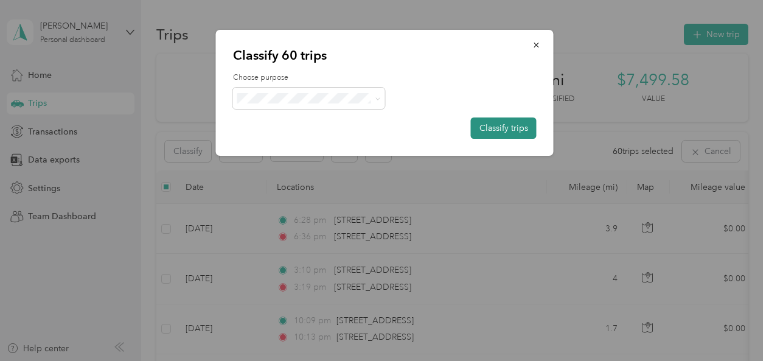
click at [514, 125] on button "Classify trips" at bounding box center [504, 127] width 66 height 21
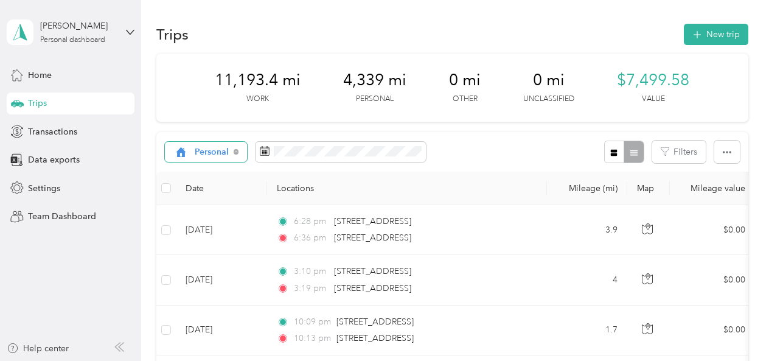
click at [202, 150] on span "Personal" at bounding box center [212, 152] width 35 height 9
click at [209, 254] on span "Real Estate" at bounding box center [220, 259] width 50 height 13
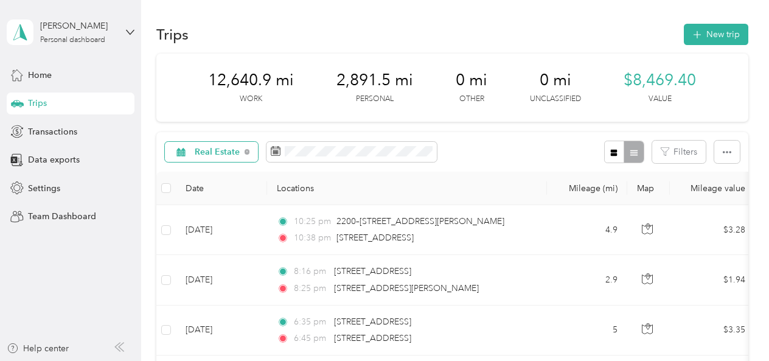
click at [204, 153] on span "Real Estate" at bounding box center [218, 152] width 46 height 9
click at [212, 240] on li "Personal" at bounding box center [214, 237] width 99 height 21
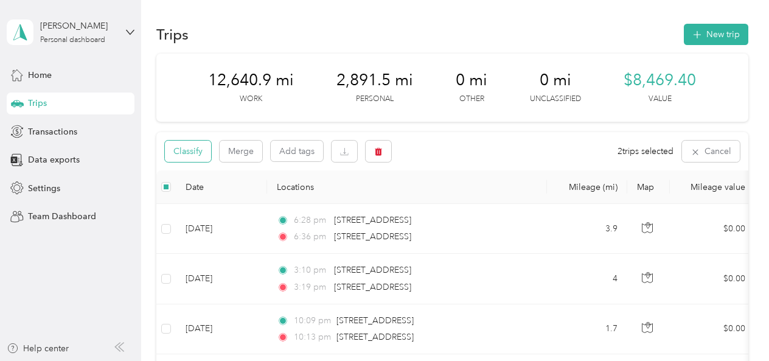
click at [189, 146] on button "Classify" at bounding box center [188, 151] width 46 height 21
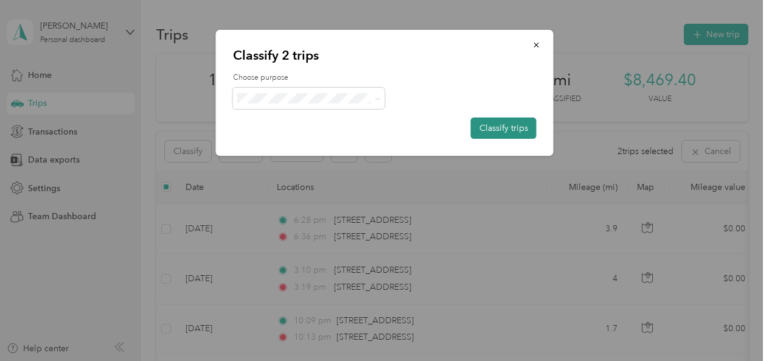
click at [492, 125] on button "Classify trips" at bounding box center [504, 127] width 66 height 21
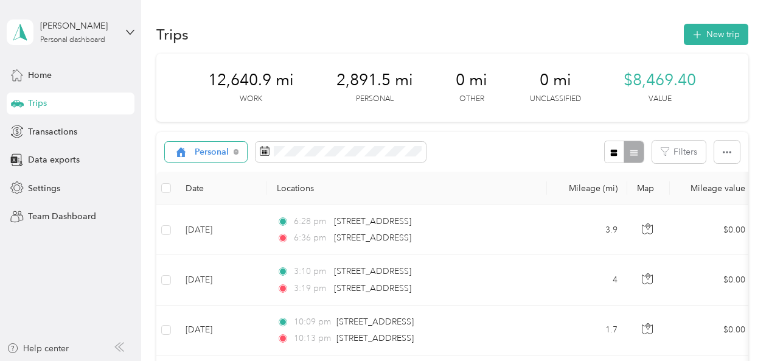
click at [218, 153] on span "Personal" at bounding box center [212, 152] width 35 height 9
click at [210, 260] on span "Real Estate" at bounding box center [220, 256] width 50 height 13
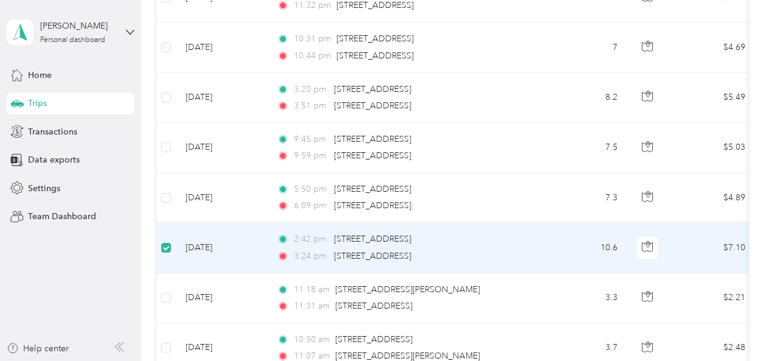
scroll to position [831, 0]
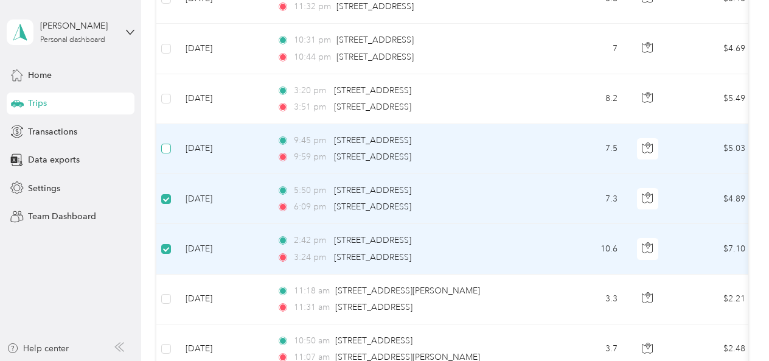
click at [166, 153] on label at bounding box center [166, 148] width 10 height 13
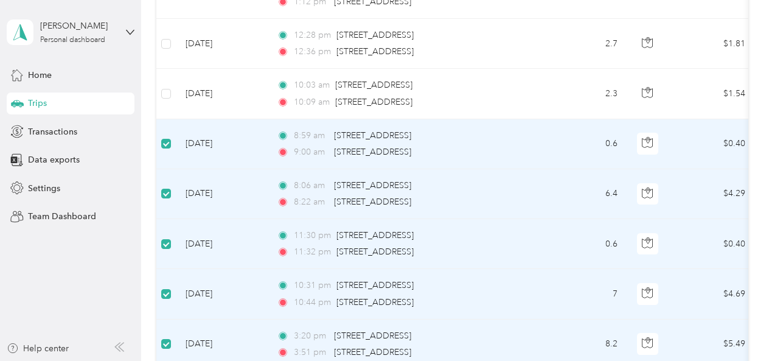
scroll to position [0, 0]
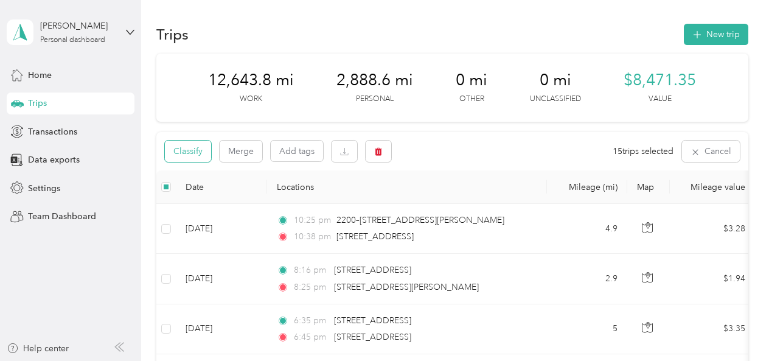
click at [197, 156] on button "Classify" at bounding box center [188, 151] width 46 height 21
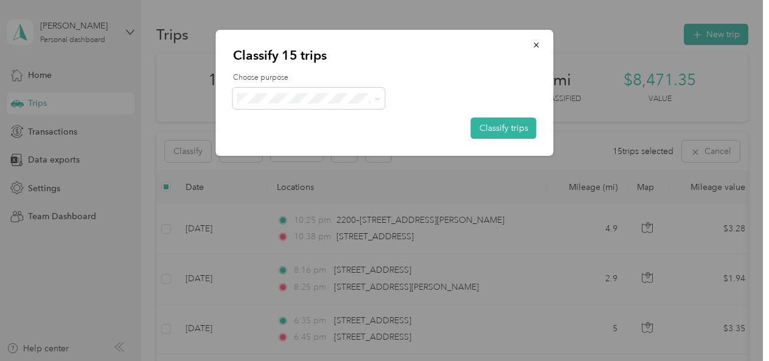
click at [268, 162] on span "Real Estate" at bounding box center [313, 163] width 100 height 13
click at [498, 130] on button "Classify trips" at bounding box center [504, 127] width 66 height 21
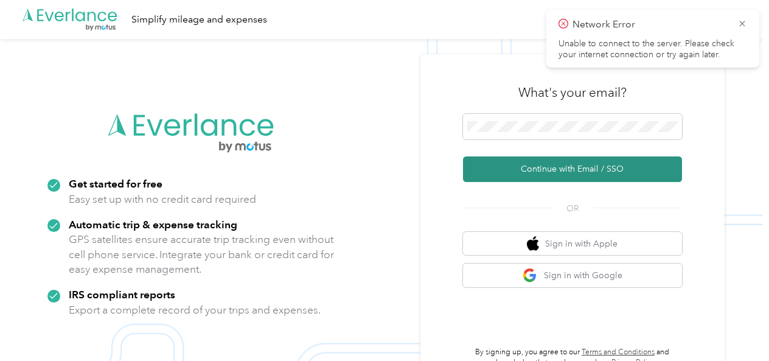
click at [560, 170] on button "Continue with Email / SSO" at bounding box center [572, 169] width 219 height 26
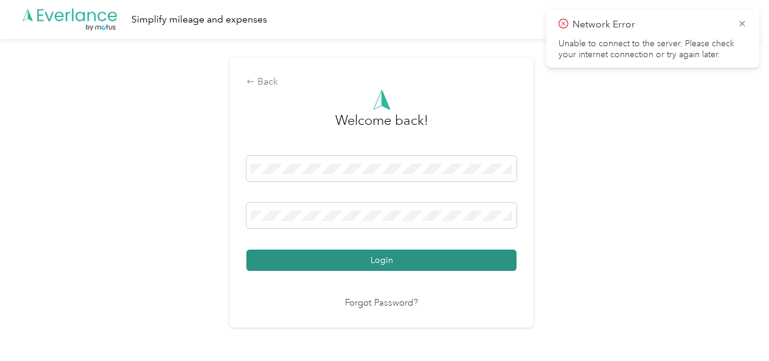
click at [387, 261] on button "Login" at bounding box center [381, 260] width 270 height 21
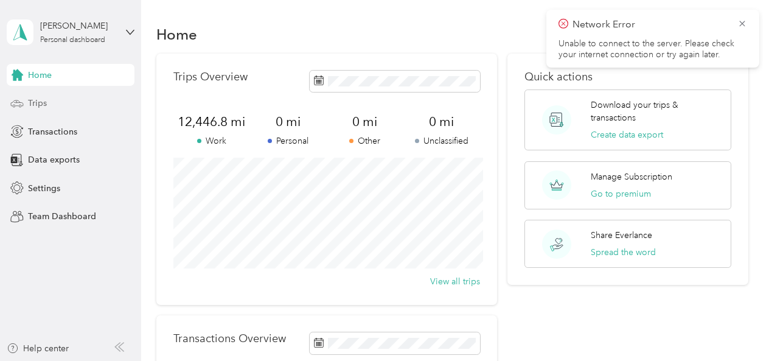
click at [39, 105] on span "Trips" at bounding box center [37, 103] width 19 height 13
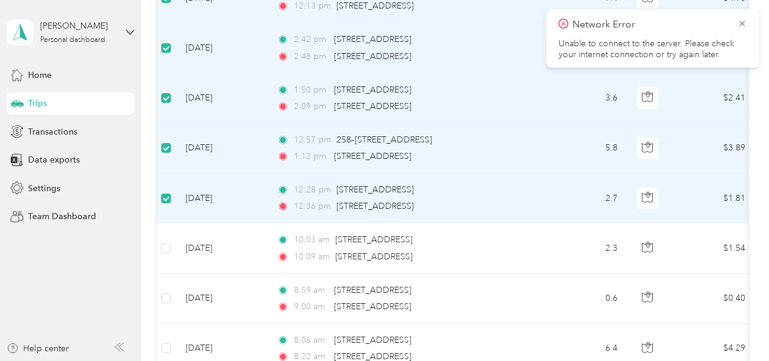
scroll to position [452, 0]
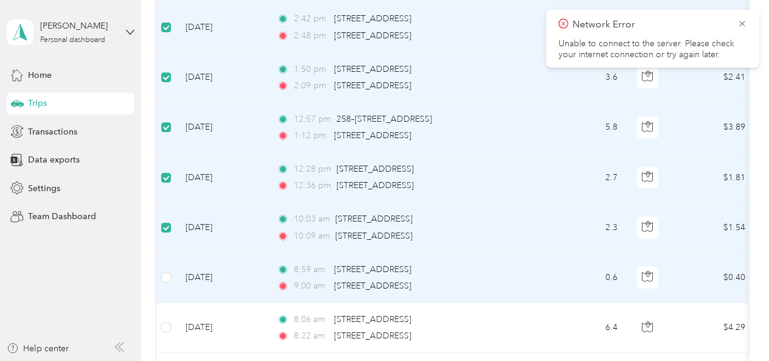
click at [166, 285] on td at bounding box center [165, 278] width 19 height 50
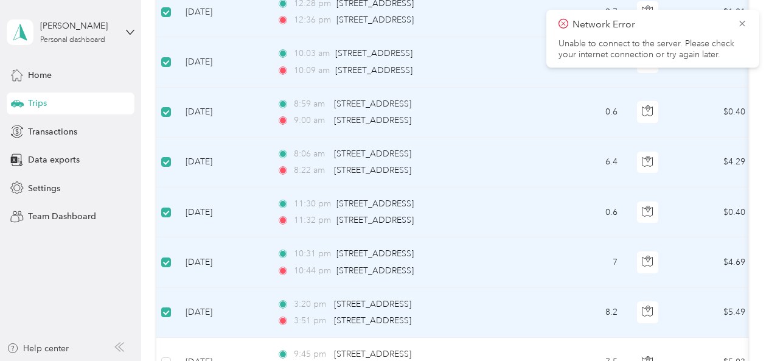
scroll to position [756, 0]
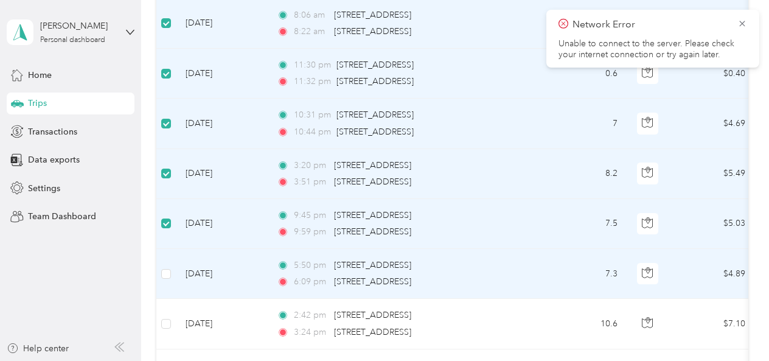
click at [167, 281] on td at bounding box center [165, 274] width 19 height 50
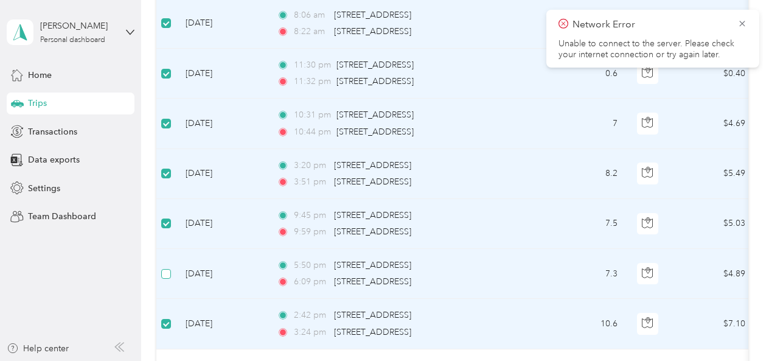
click at [167, 279] on label at bounding box center [166, 273] width 10 height 13
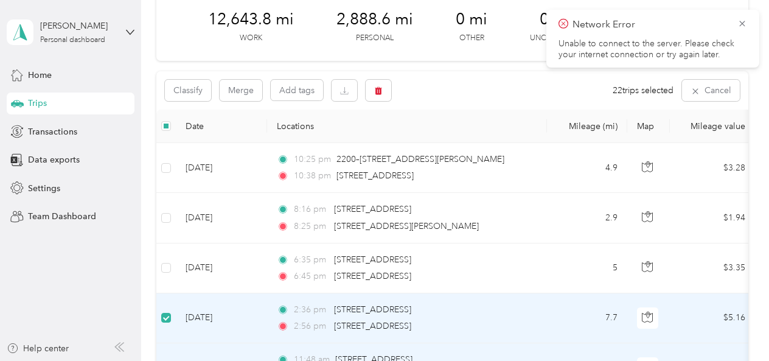
scroll to position [0, 0]
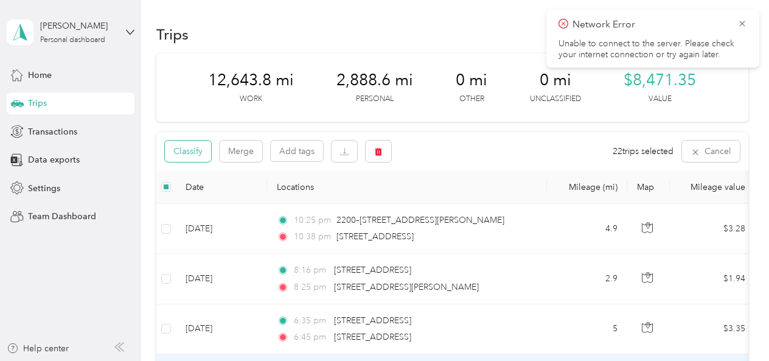
click at [205, 152] on button "Classify" at bounding box center [188, 151] width 46 height 21
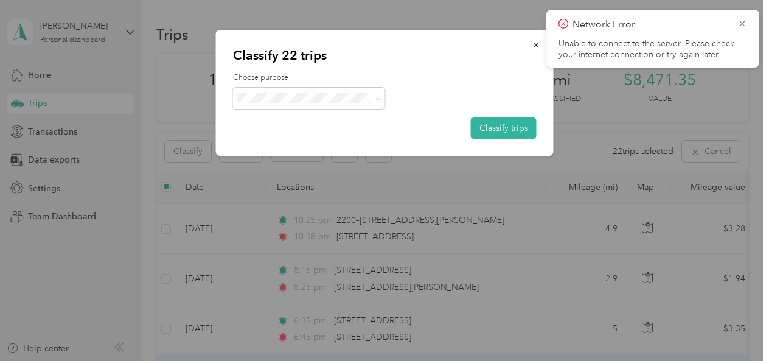
click at [272, 162] on span "Real Estate" at bounding box center [319, 163] width 113 height 13
click at [491, 130] on button "Classify trips" at bounding box center [504, 127] width 66 height 21
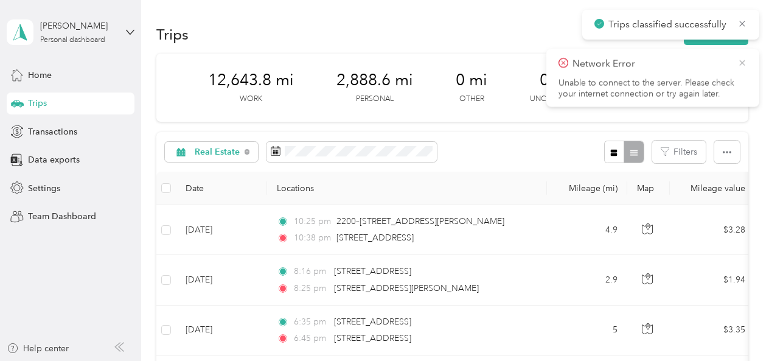
click at [740, 63] on icon at bounding box center [743, 62] width 10 height 11
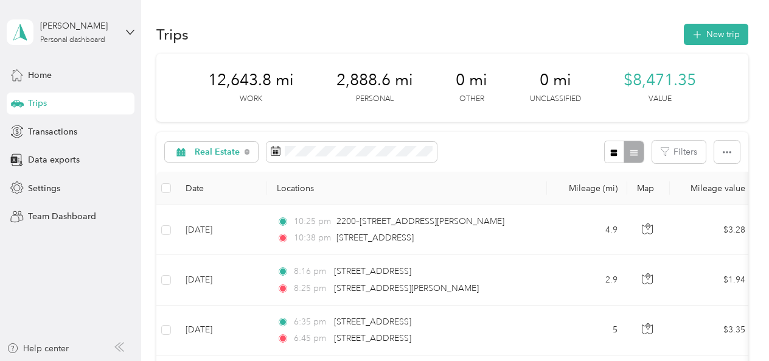
click at [37, 105] on span "Trips" at bounding box center [37, 103] width 19 height 13
click at [65, 133] on span "Transactions" at bounding box center [52, 131] width 49 height 13
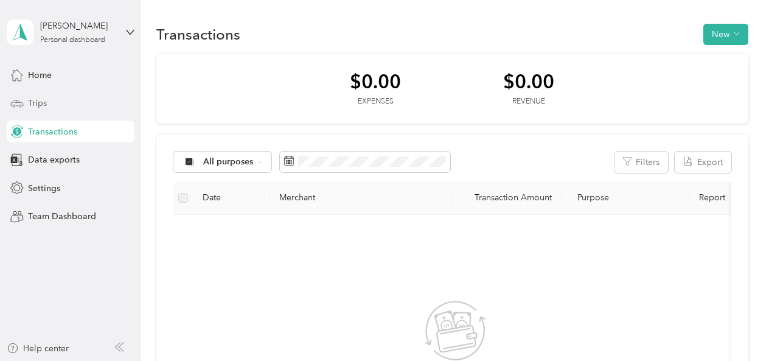
click at [46, 103] on span "Trips" at bounding box center [37, 103] width 19 height 13
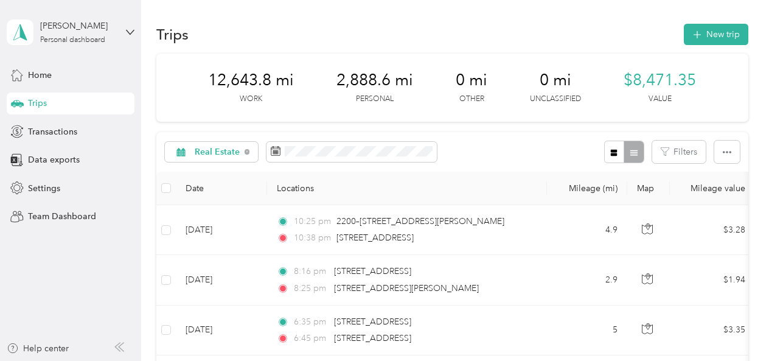
scroll to position [123, 0]
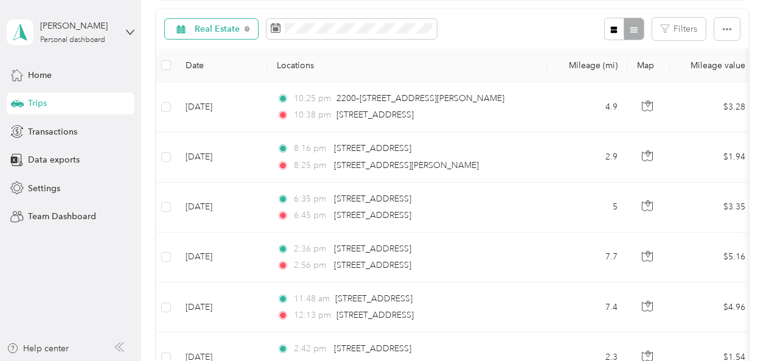
click at [228, 31] on span "Real Estate" at bounding box center [218, 29] width 46 height 9
click at [218, 117] on li "Personal" at bounding box center [214, 114] width 99 height 21
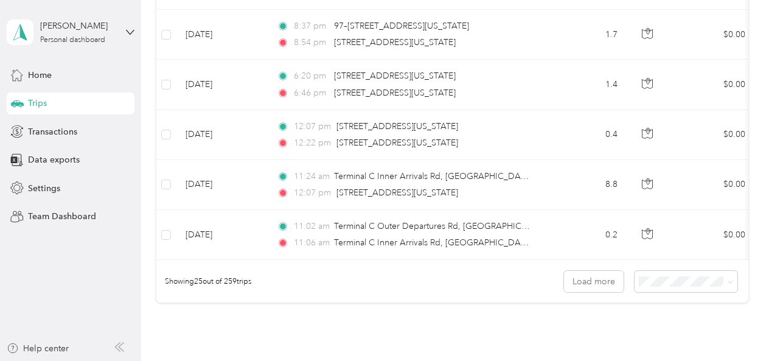
scroll to position [1198, 0]
click at [592, 284] on button "Load more" at bounding box center [594, 280] width 60 height 21
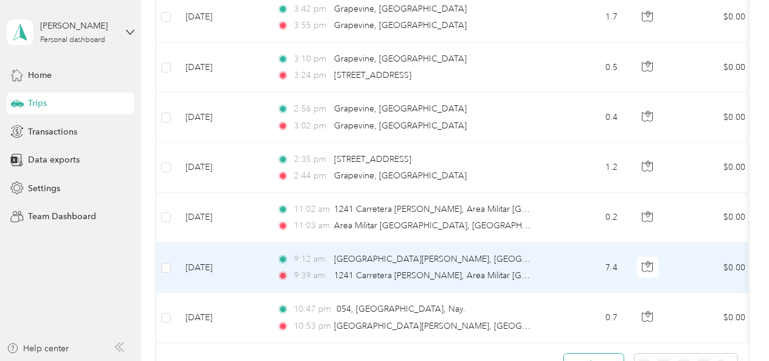
scroll to position [2558, 0]
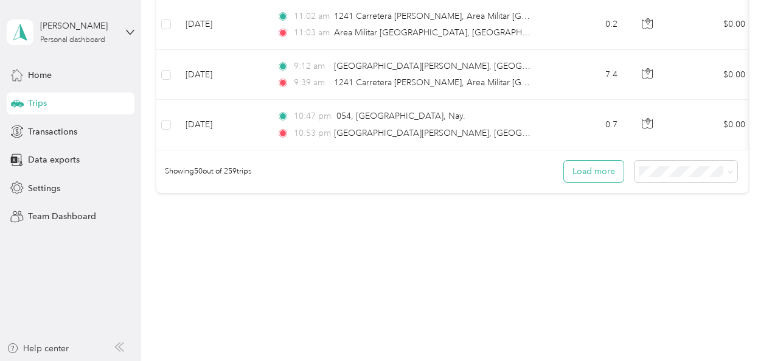
click at [582, 170] on button "Load more" at bounding box center [594, 171] width 60 height 21
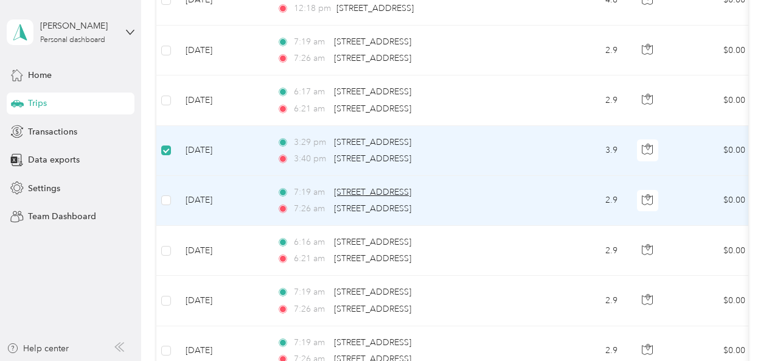
scroll to position [3738, 0]
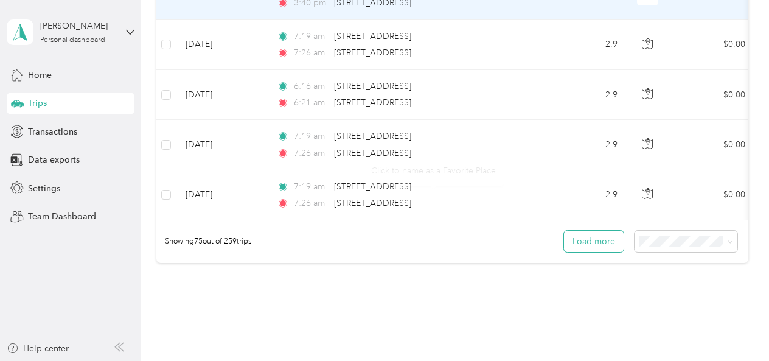
click at [586, 237] on button "Load more" at bounding box center [594, 241] width 60 height 21
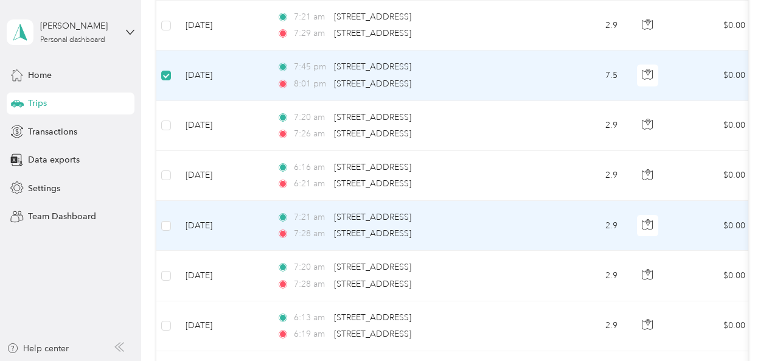
scroll to position [4907, 0]
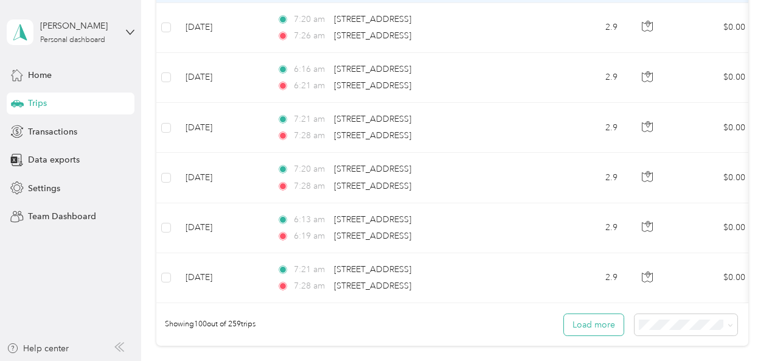
click at [607, 326] on button "Load more" at bounding box center [594, 324] width 60 height 21
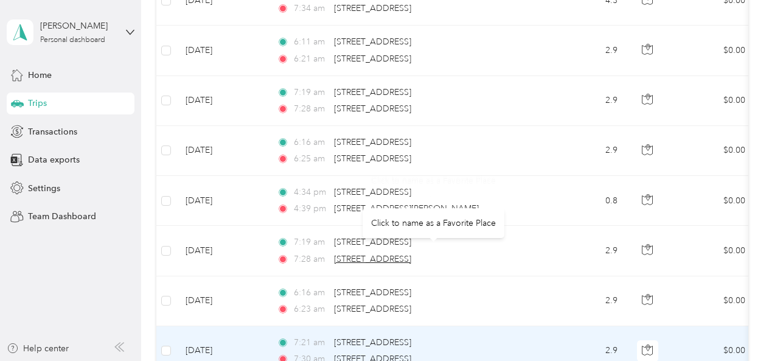
scroll to position [6150, 0]
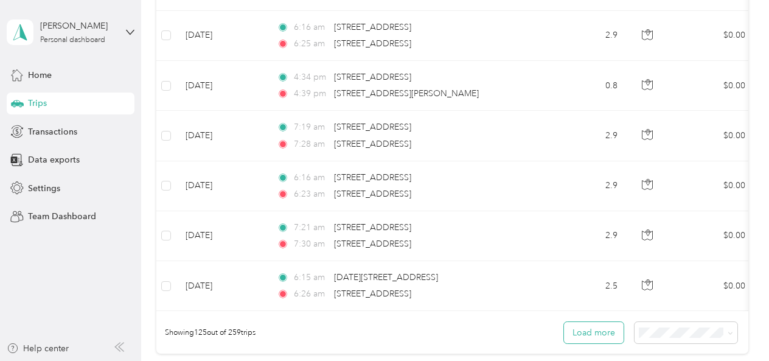
click at [591, 332] on button "Load more" at bounding box center [594, 332] width 60 height 21
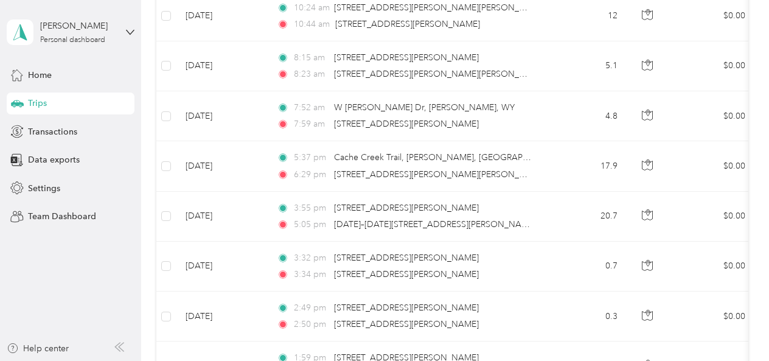
scroll to position [7562, 0]
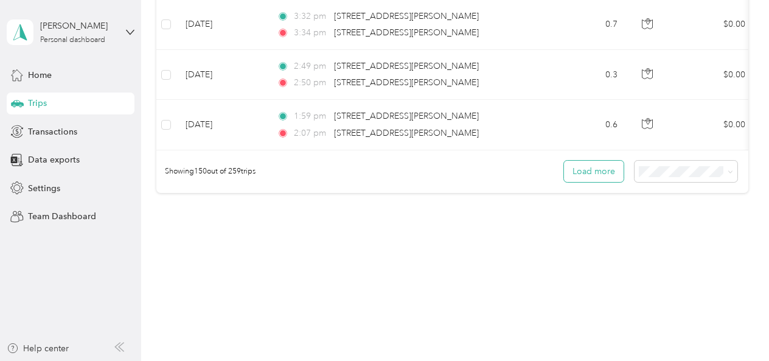
click at [591, 173] on button "Load more" at bounding box center [594, 171] width 60 height 21
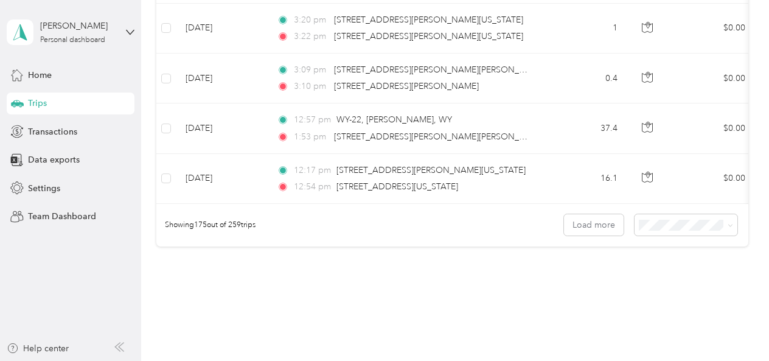
scroll to position [8787, 0]
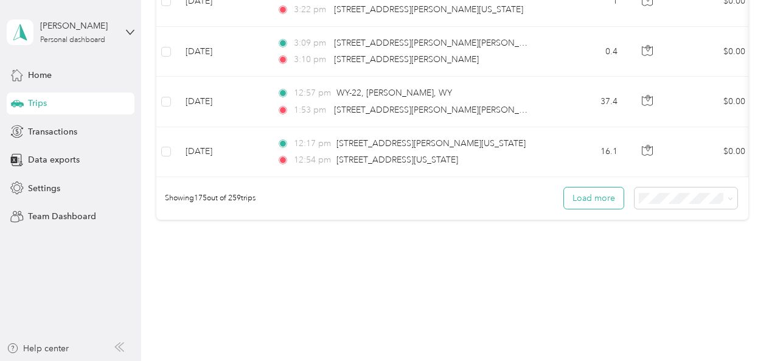
click at [590, 198] on button "Load more" at bounding box center [594, 197] width 60 height 21
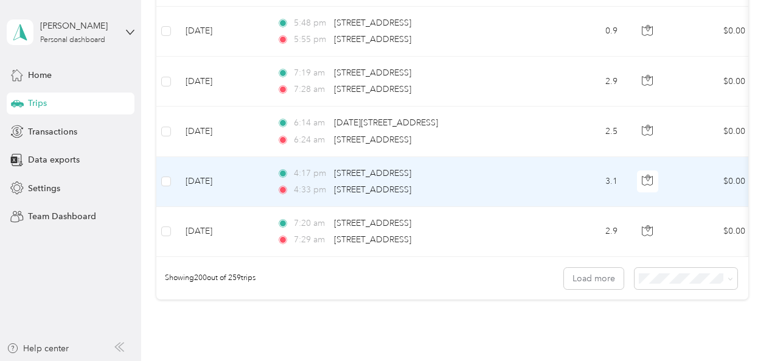
scroll to position [9964, 0]
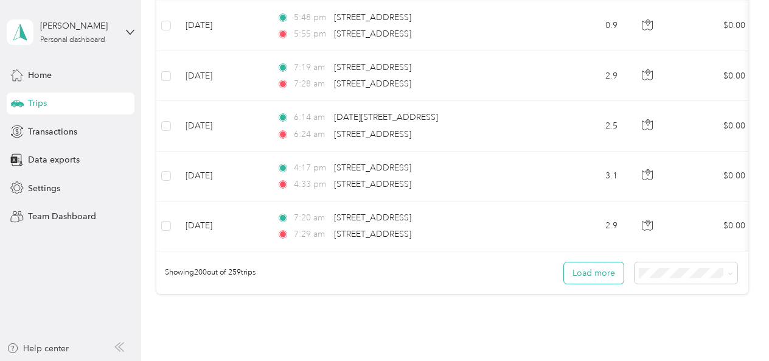
click at [612, 273] on button "Load more" at bounding box center [594, 272] width 60 height 21
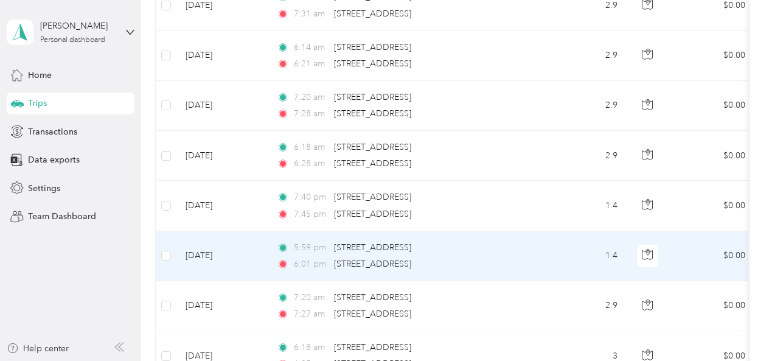
scroll to position [11177, 0]
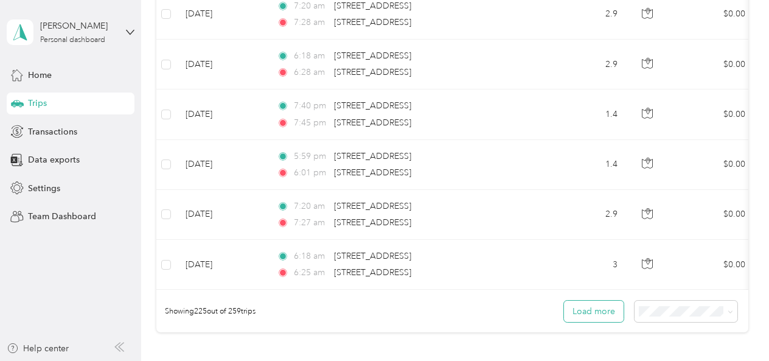
click at [596, 315] on button "Load more" at bounding box center [594, 311] width 60 height 21
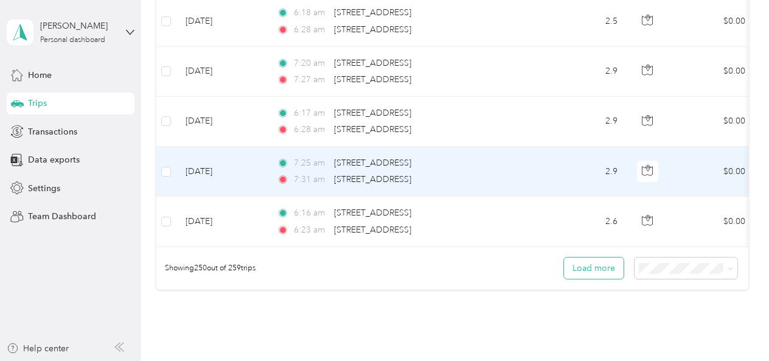
scroll to position [12491, 0]
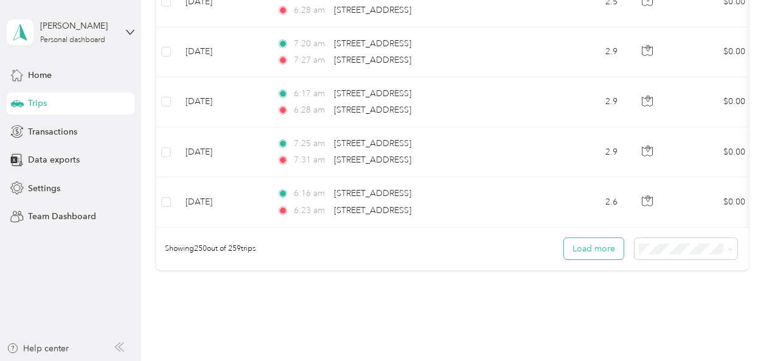
click at [585, 251] on button "Load more" at bounding box center [594, 248] width 60 height 21
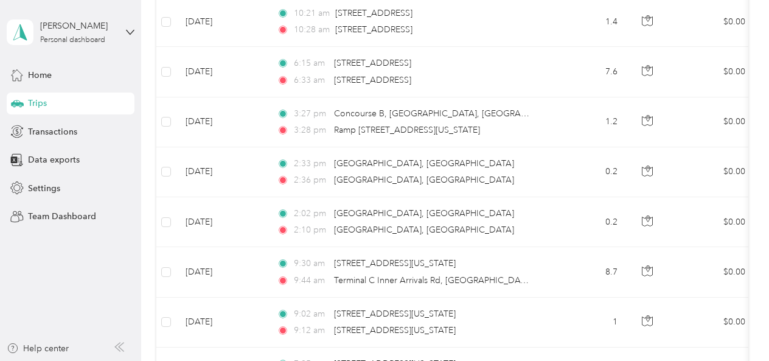
scroll to position [0, 0]
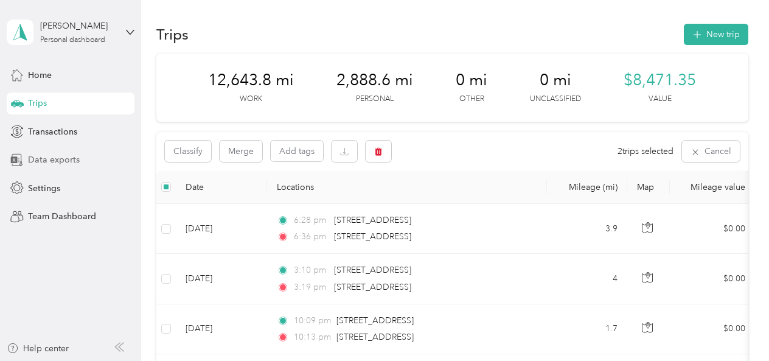
click at [50, 161] on span "Data exports" at bounding box center [54, 159] width 52 height 13
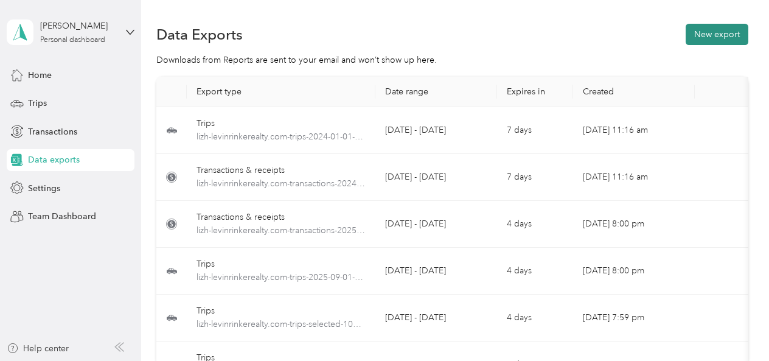
click at [704, 40] on button "New export" at bounding box center [717, 34] width 63 height 21
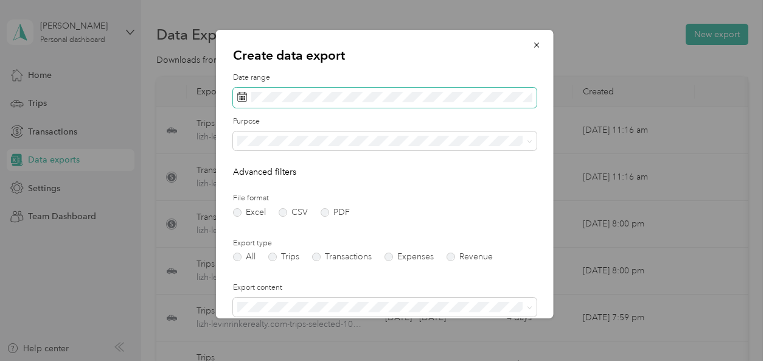
click at [368, 103] on span at bounding box center [385, 98] width 304 height 21
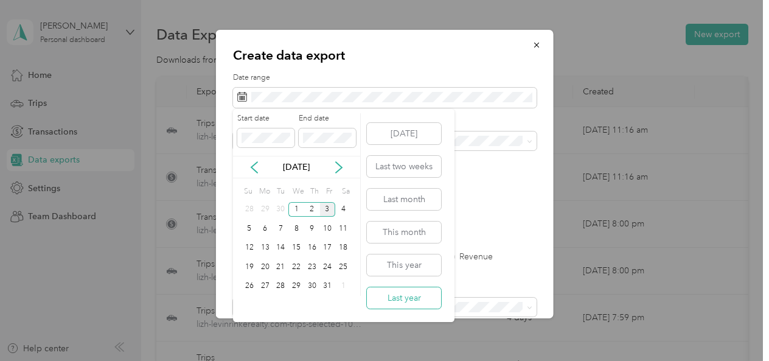
click at [387, 293] on button "Last year" at bounding box center [404, 297] width 74 height 21
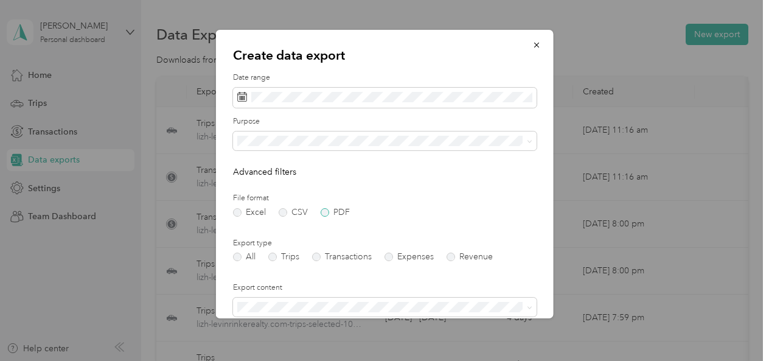
click at [326, 214] on label "PDF" at bounding box center [335, 212] width 29 height 9
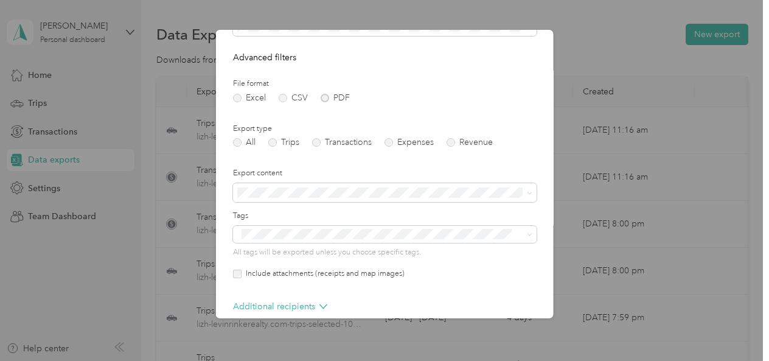
scroll to position [115, 0]
click at [276, 142] on label "Trips" at bounding box center [283, 142] width 31 height 9
click at [281, 212] on span "Summary only" at bounding box center [269, 210] width 55 height 10
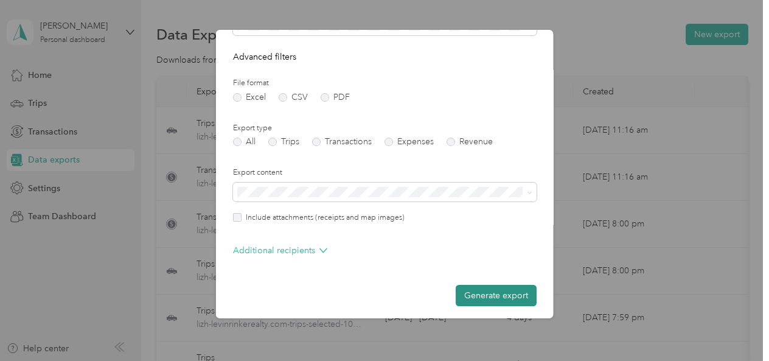
click at [498, 297] on button "Generate export" at bounding box center [496, 295] width 81 height 21
